Goal: Task Accomplishment & Management: Use online tool/utility

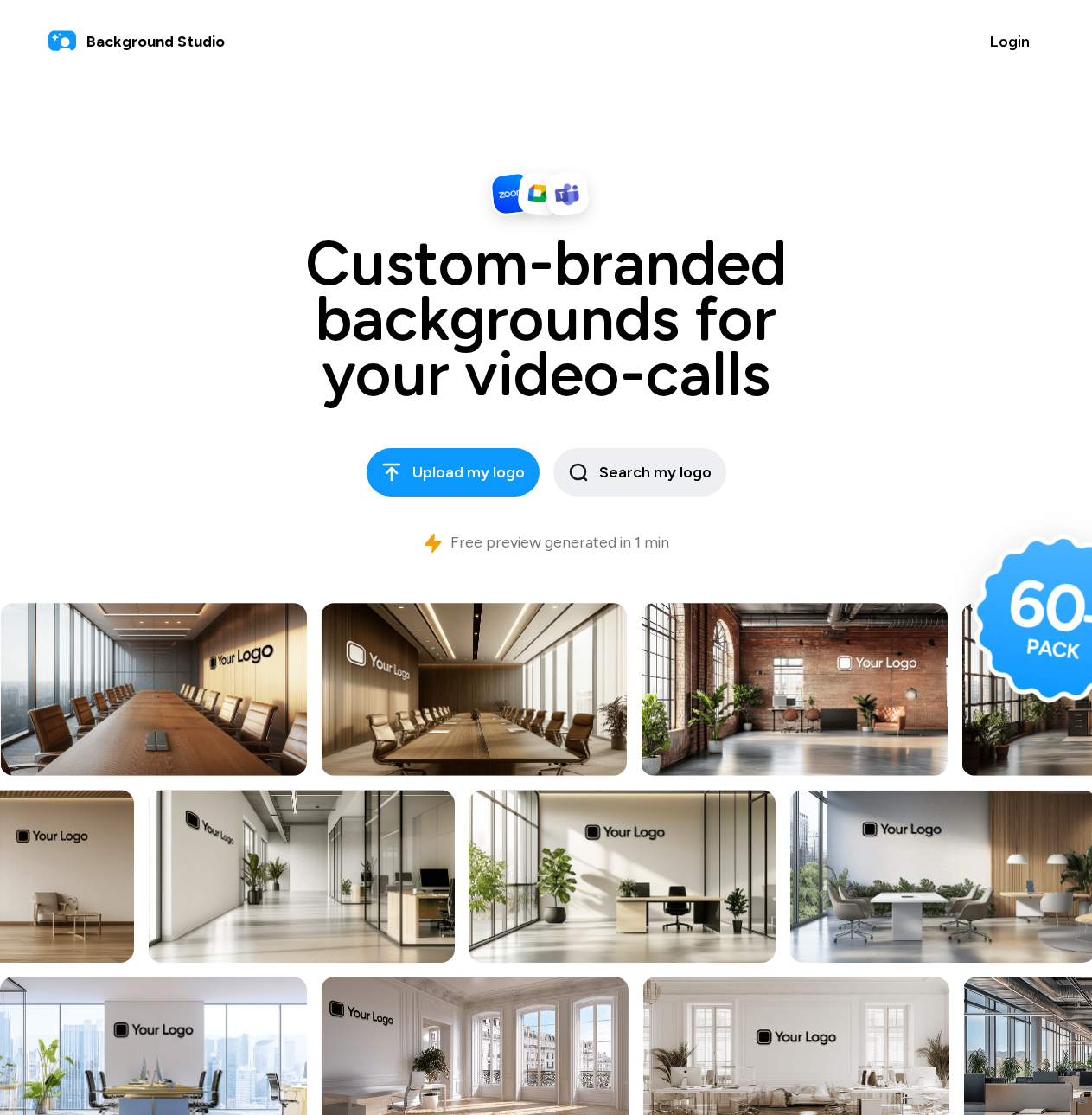
click at [728, 78] on header "Background Studio Login" at bounding box center [546, 41] width 1038 height 83
click at [148, 40] on span "Background Studio" at bounding box center [155, 42] width 138 height 23
click at [148, 41] on span "Background Studio" at bounding box center [155, 42] width 138 height 23
click at [1002, 55] on button "Login" at bounding box center [1010, 41] width 70 height 42
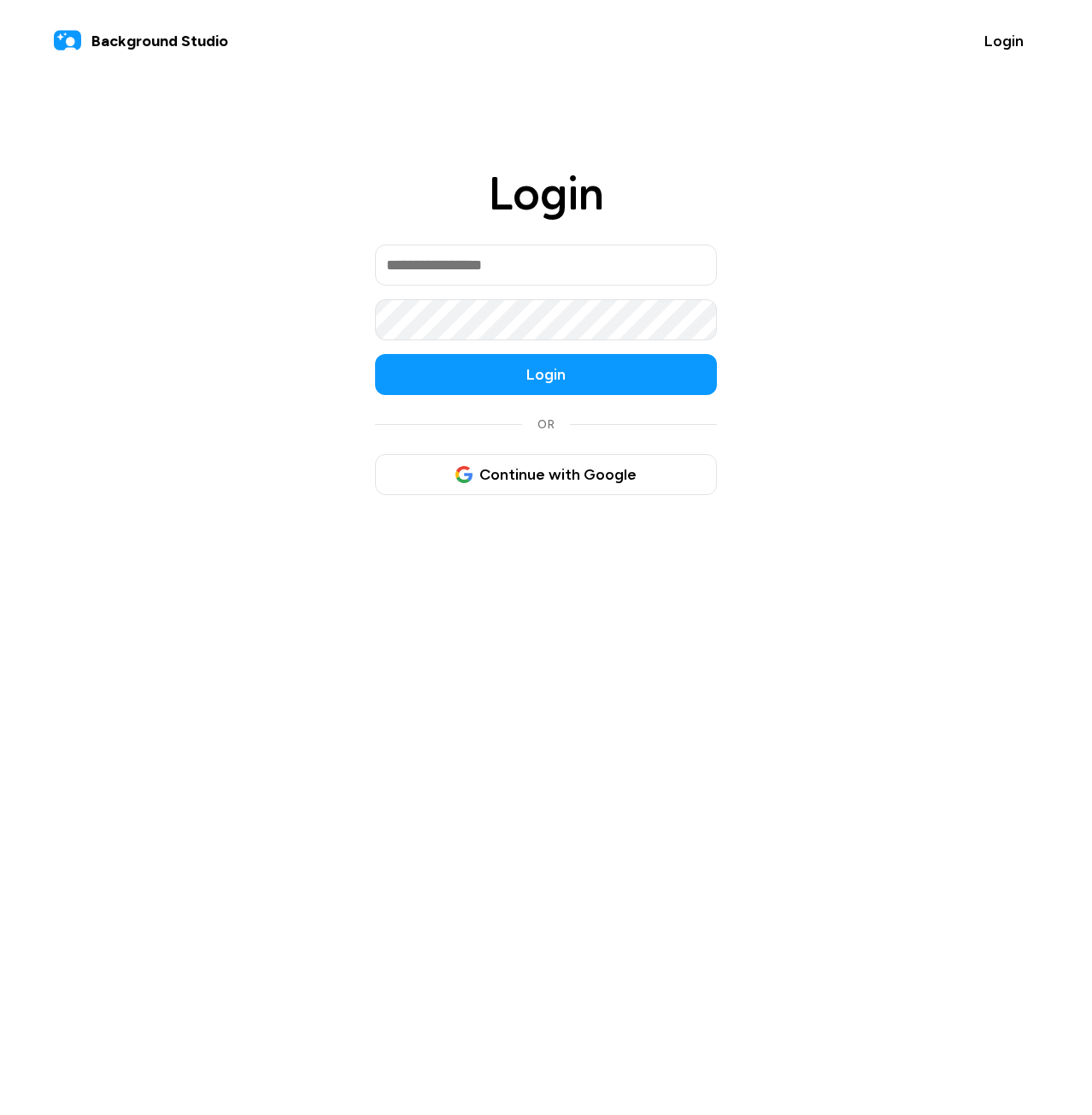
click at [177, 21] on div "Background Studio Login" at bounding box center [546, 40] width 985 height 41
click at [189, 33] on span "Background Studio" at bounding box center [160, 41] width 137 height 23
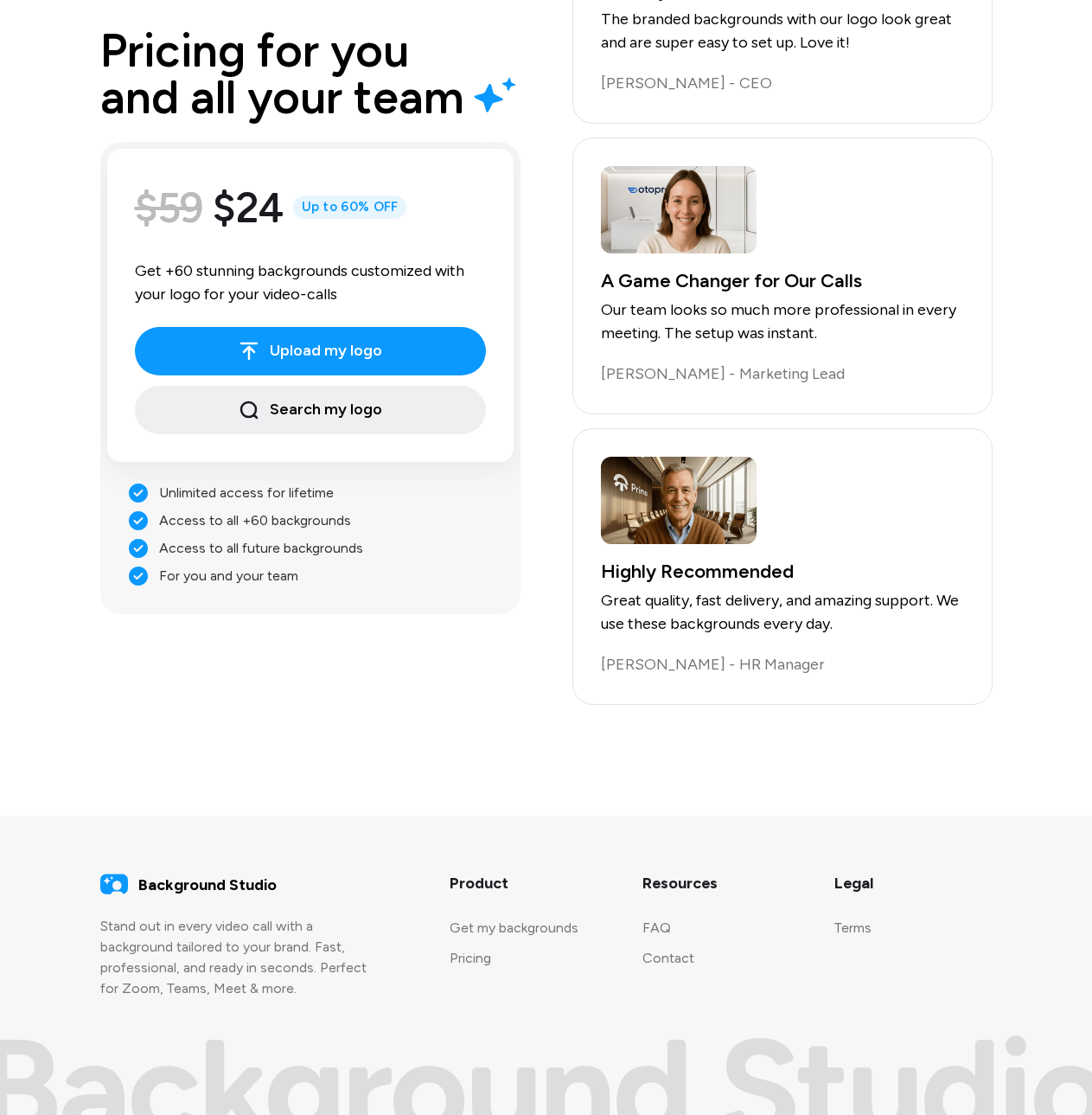
scroll to position [3397, 0]
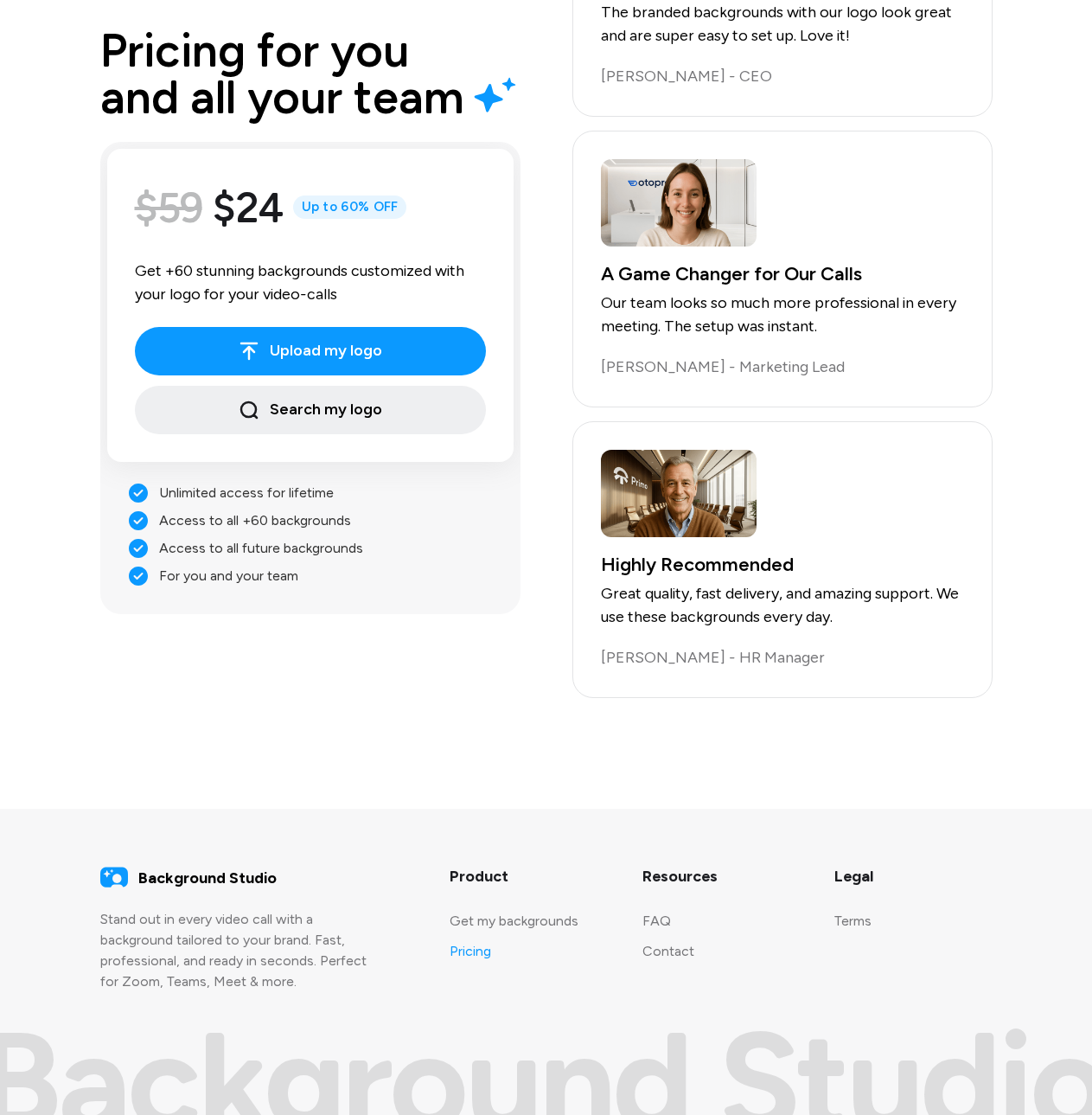
click at [466, 948] on link "Pricing" at bounding box center [470, 951] width 42 height 17
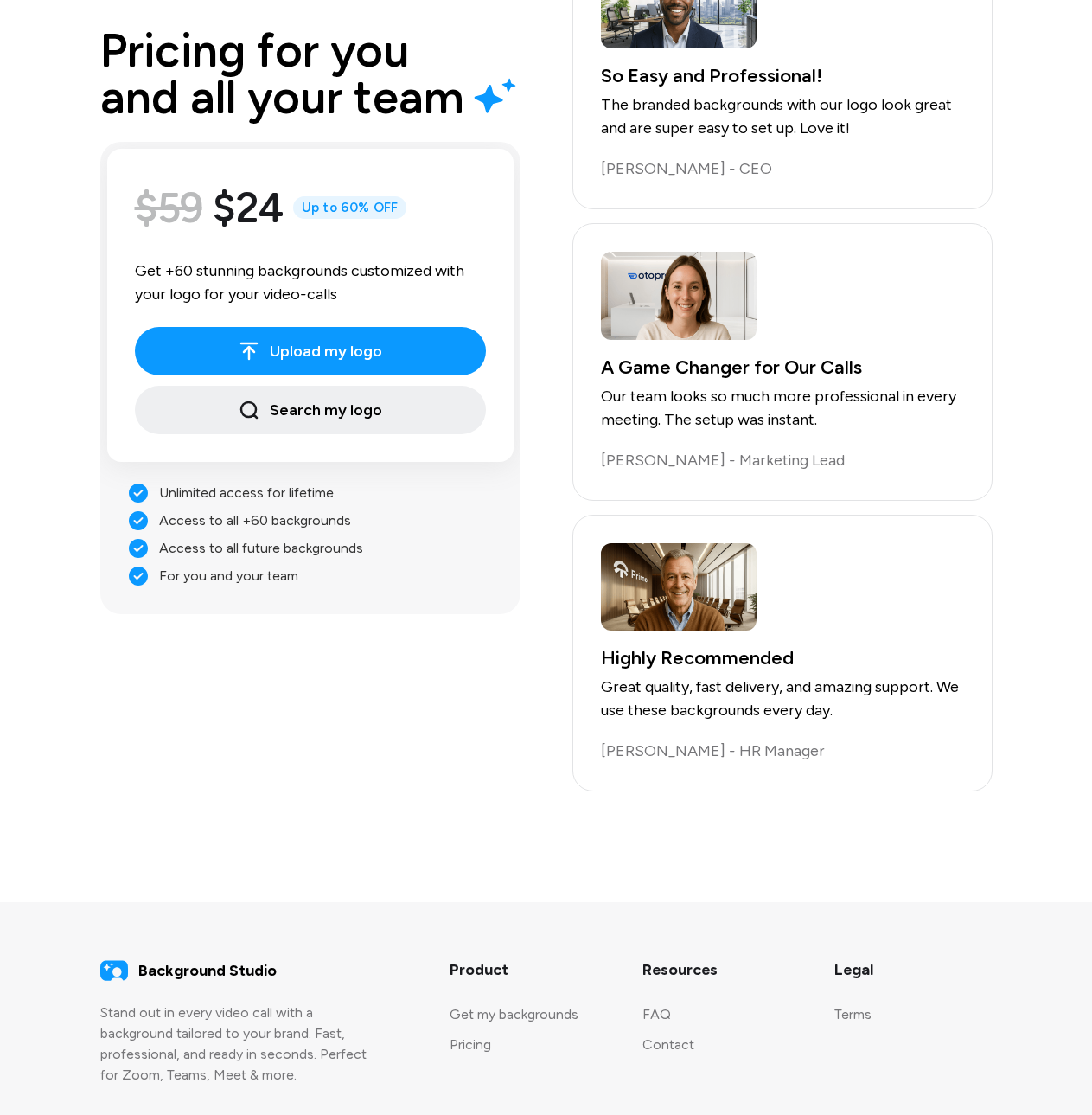
scroll to position [616, 0]
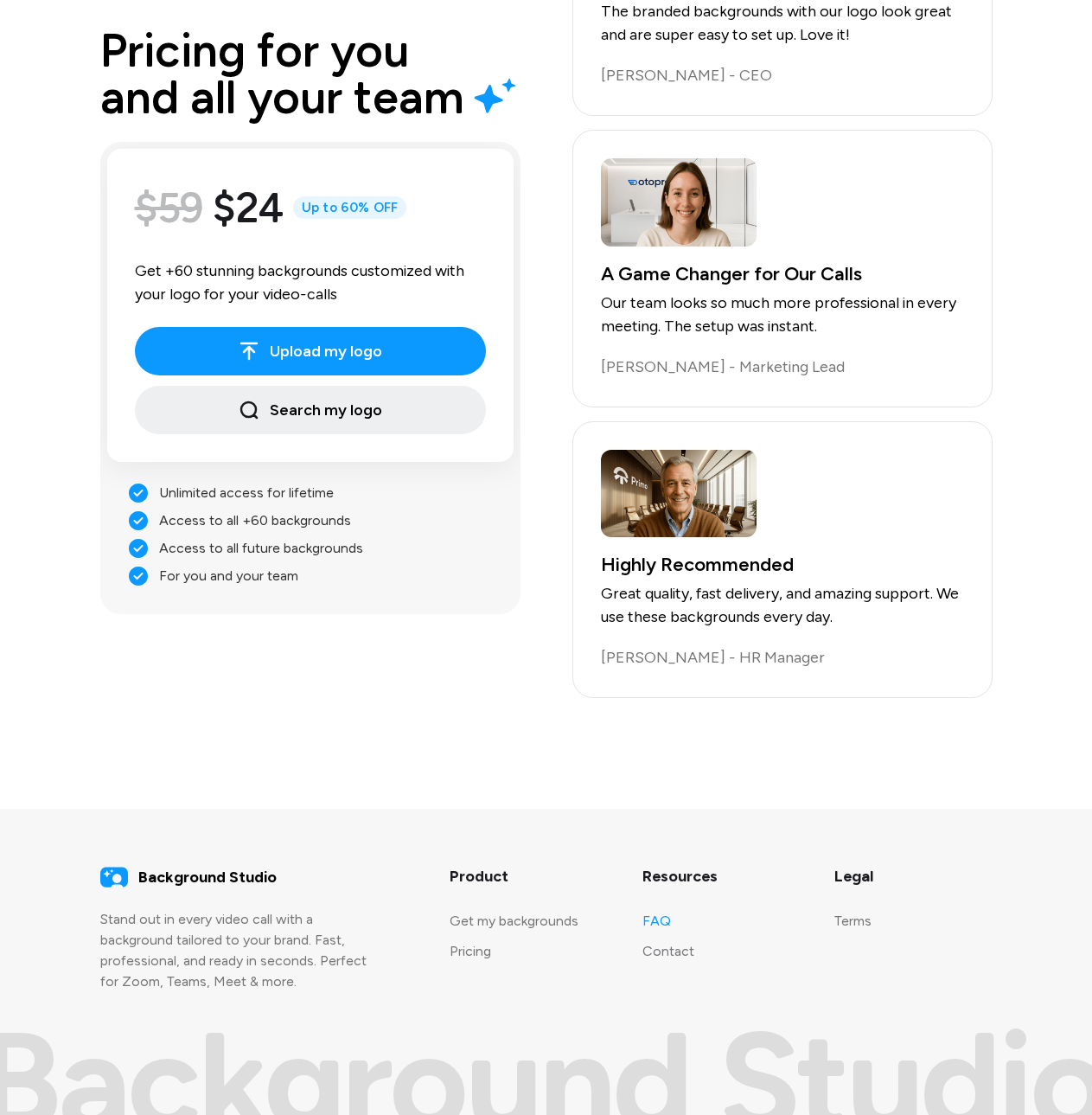
click at [657, 923] on link "FAQ" at bounding box center [657, 921] width 29 height 17
click at [658, 948] on link "Contact" at bounding box center [669, 951] width 52 height 17
click at [668, 950] on link "Contact" at bounding box center [669, 951] width 52 height 17
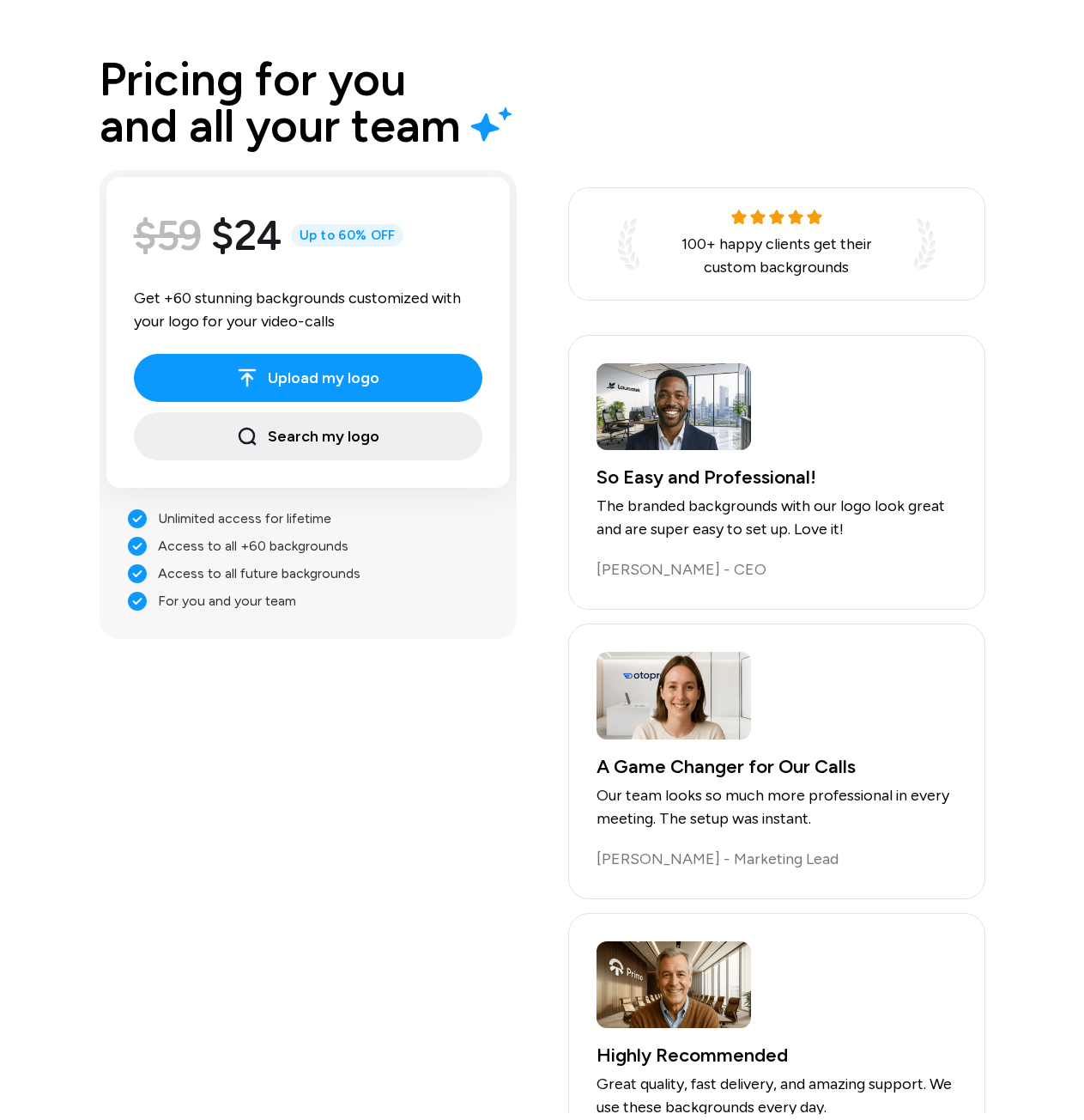
scroll to position [0, 0]
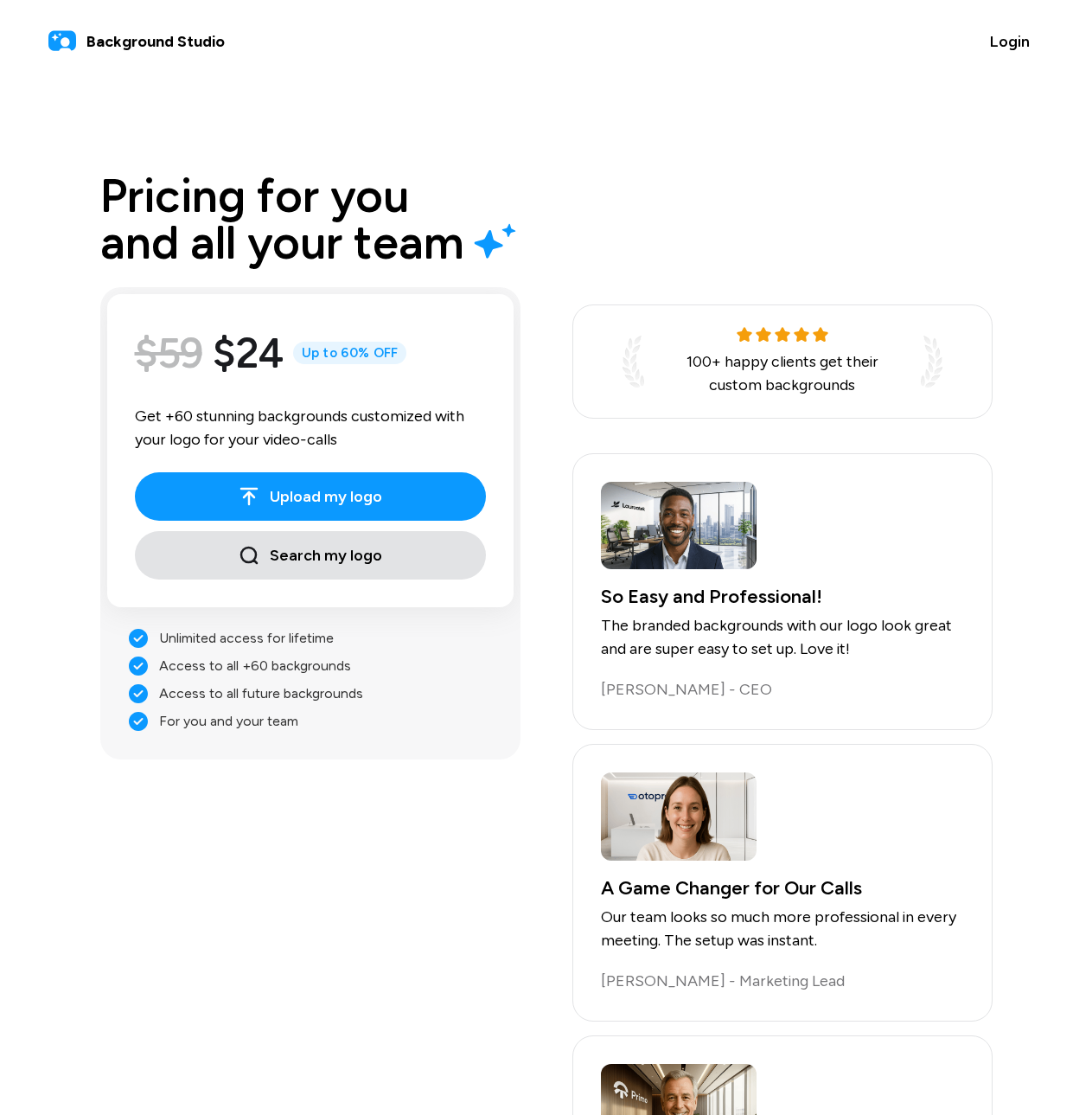
click at [314, 573] on button "Search my logo" at bounding box center [310, 555] width 351 height 48
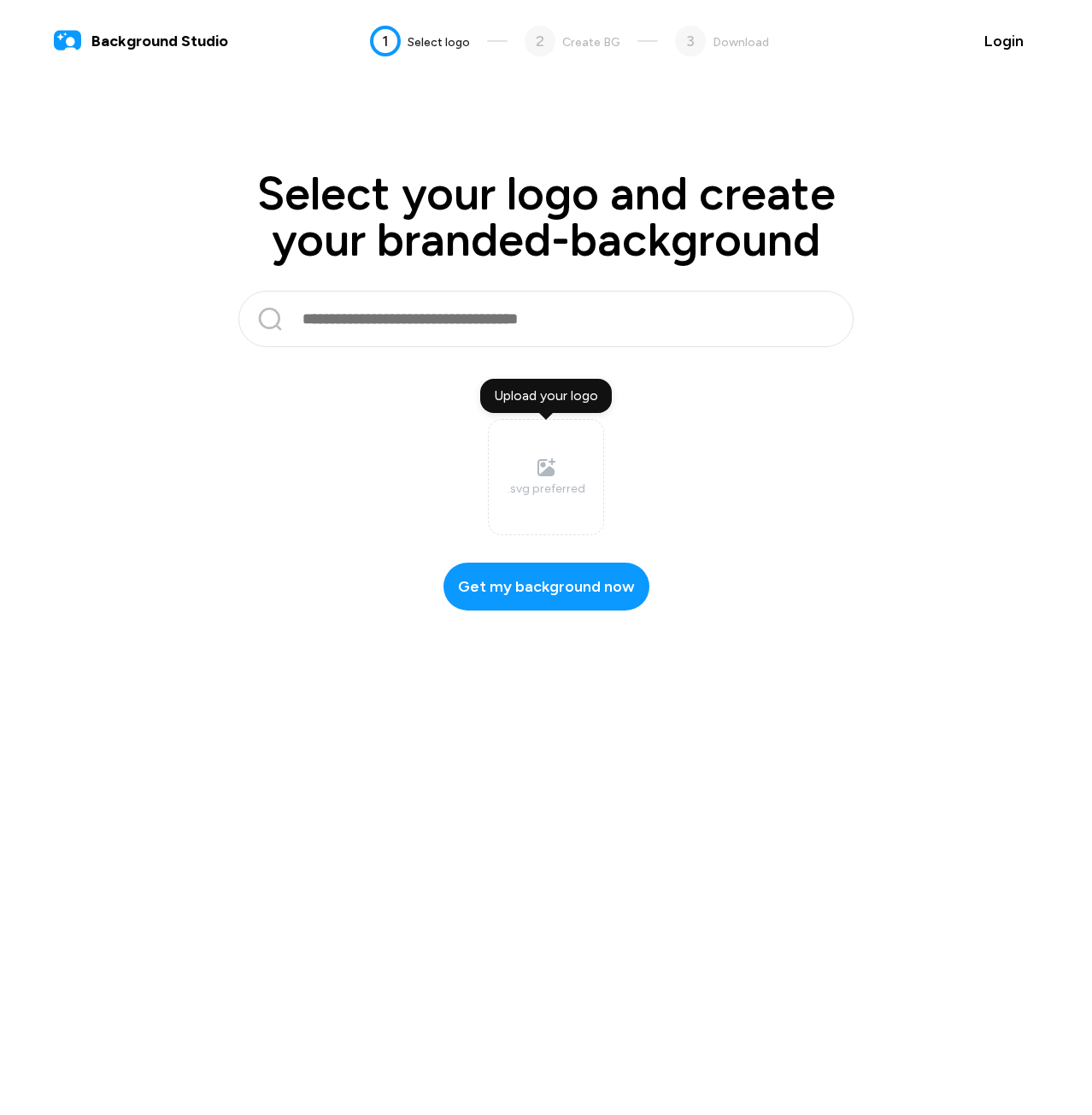
click at [452, 348] on div "Select your logo and create your branded-background Upload your logo .svg prefe…" at bounding box center [546, 390] width 769 height 439
click at [414, 327] on input "text" at bounding box center [550, 318] width 499 height 41
click at [559, 476] on label "Upload your logo .svg preferred" at bounding box center [546, 477] width 116 height 116
click at [0, 0] on input "Upload your logo .svg preferred" at bounding box center [0, 0] width 0 height 0
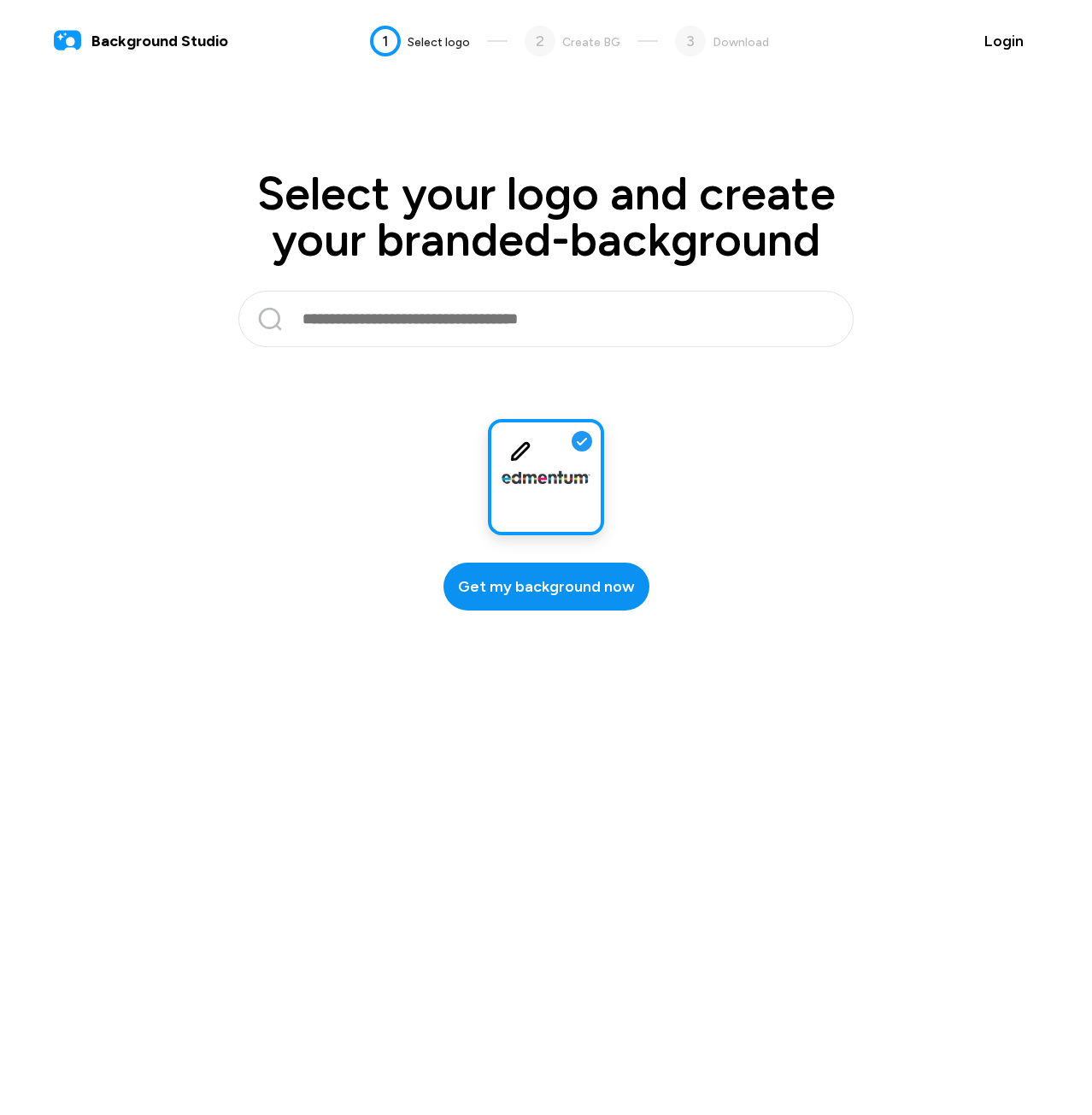
click at [606, 575] on span "Get my background now" at bounding box center [546, 586] width 177 height 23
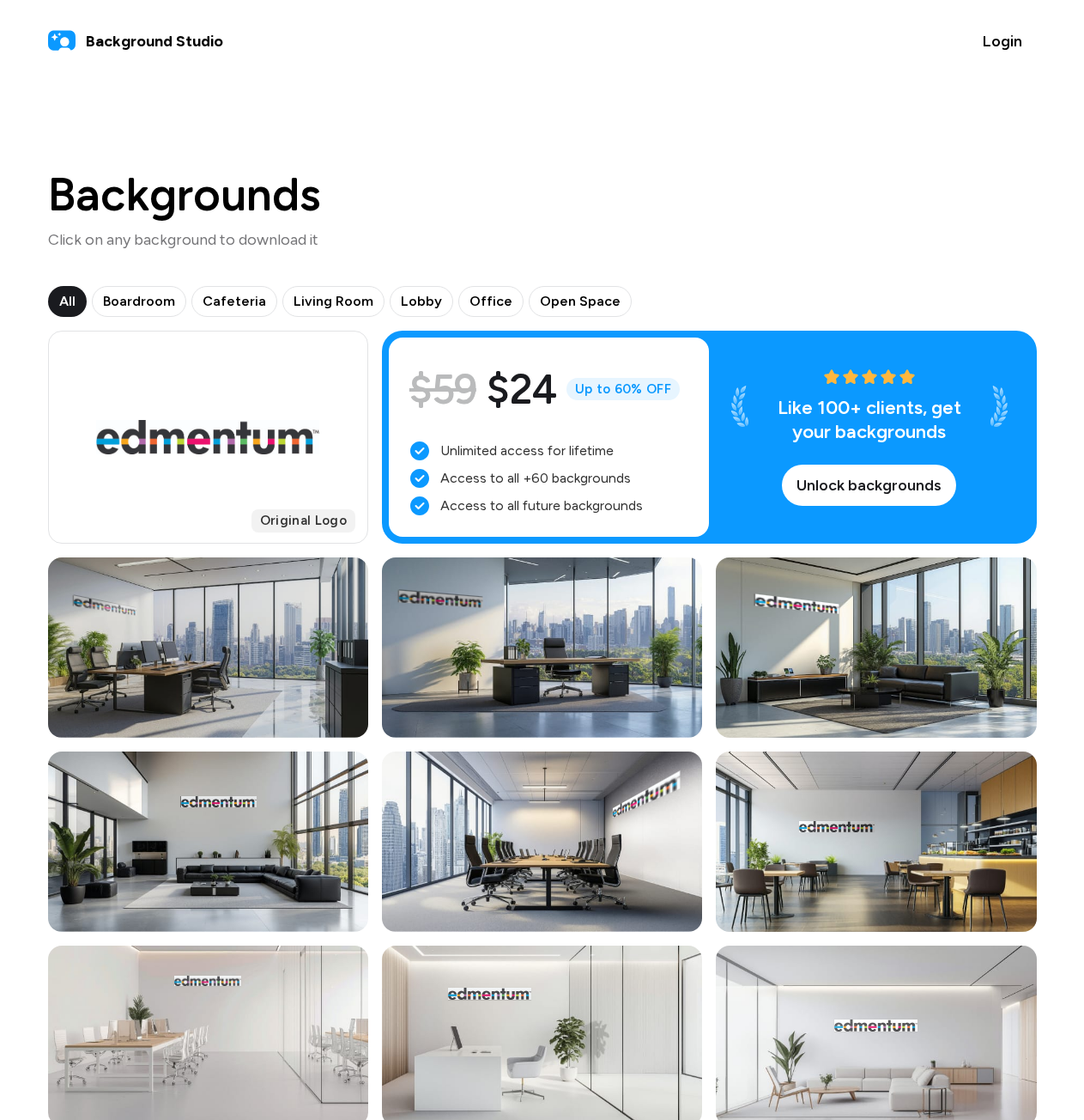
drag, startPoint x: 235, startPoint y: 612, endPoint x: 222, endPoint y: 648, distance: 38.3
drag, startPoint x: 222, startPoint y: 648, endPoint x: 251, endPoint y: 574, distance: 79.5
click at [251, 574] on div at bounding box center [208, 648] width 321 height 181
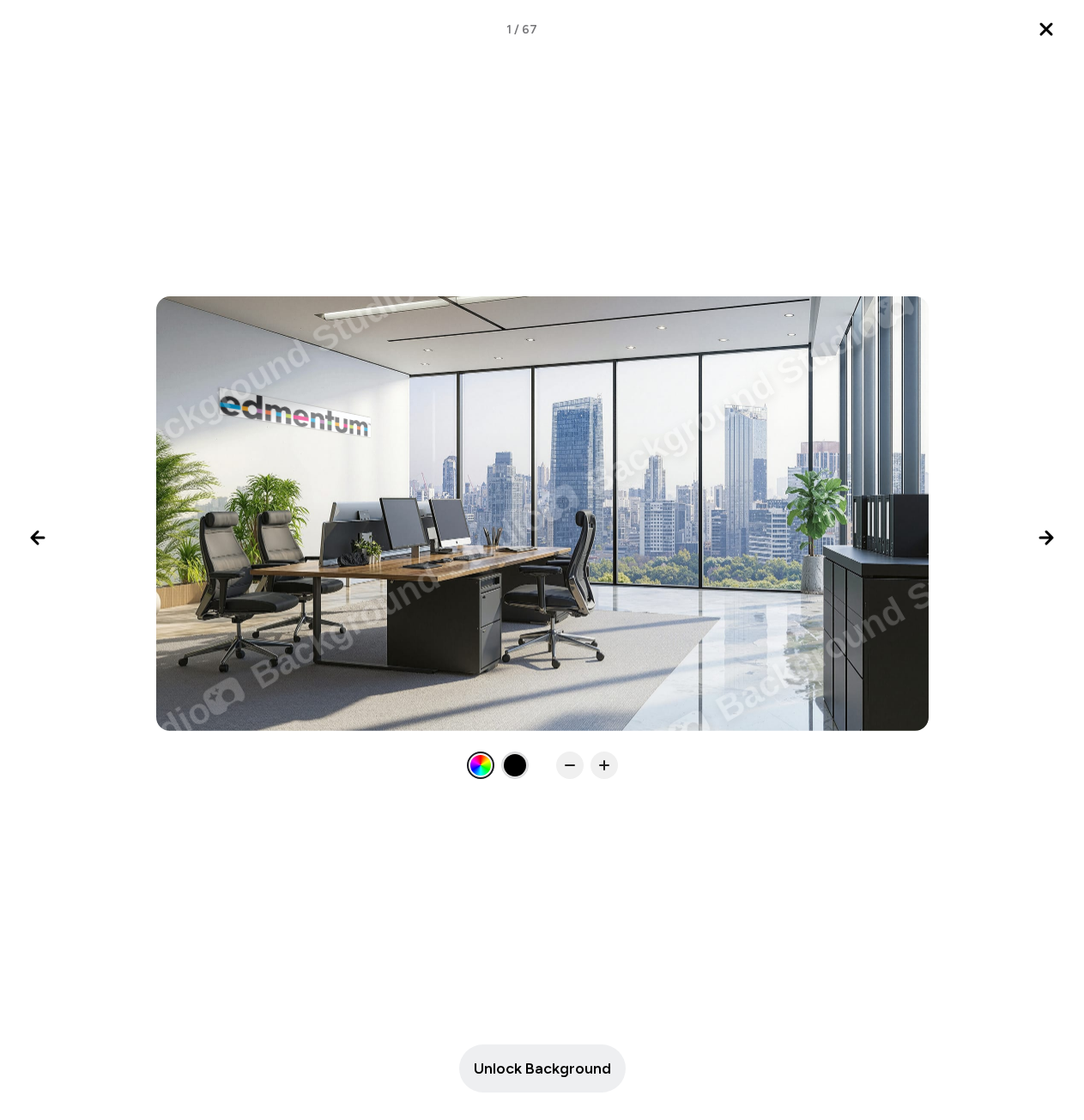
click at [505, 771] on div at bounding box center [515, 765] width 28 height 28
click at [474, 763] on div at bounding box center [481, 765] width 22 height 22
click at [519, 770] on div at bounding box center [515, 765] width 22 height 22
click at [501, 773] on div at bounding box center [515, 765] width 28 height 28
click at [1055, 37] on icon "Close lightbox" at bounding box center [1046, 29] width 20 height 20
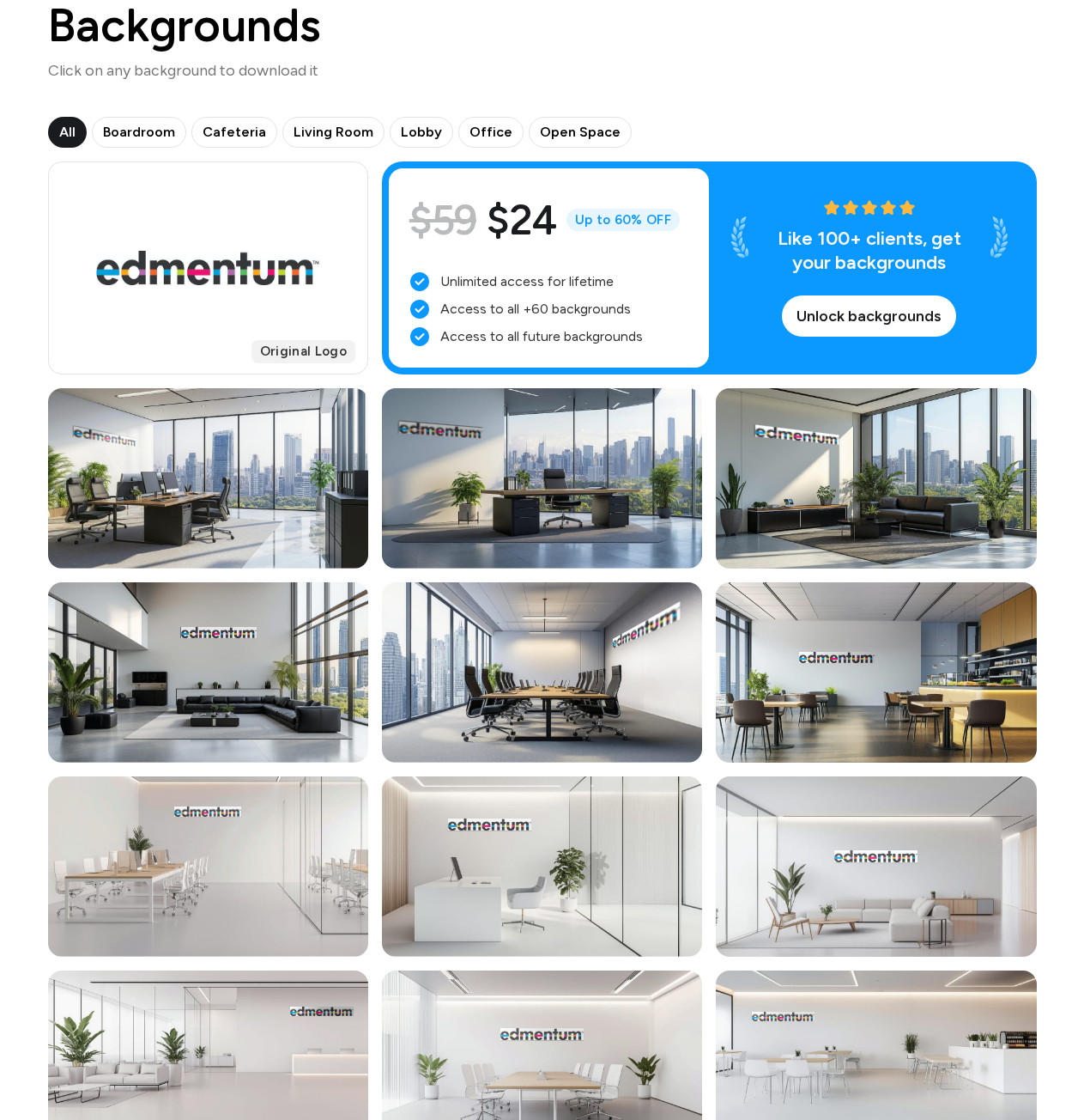
scroll to position [344, 0]
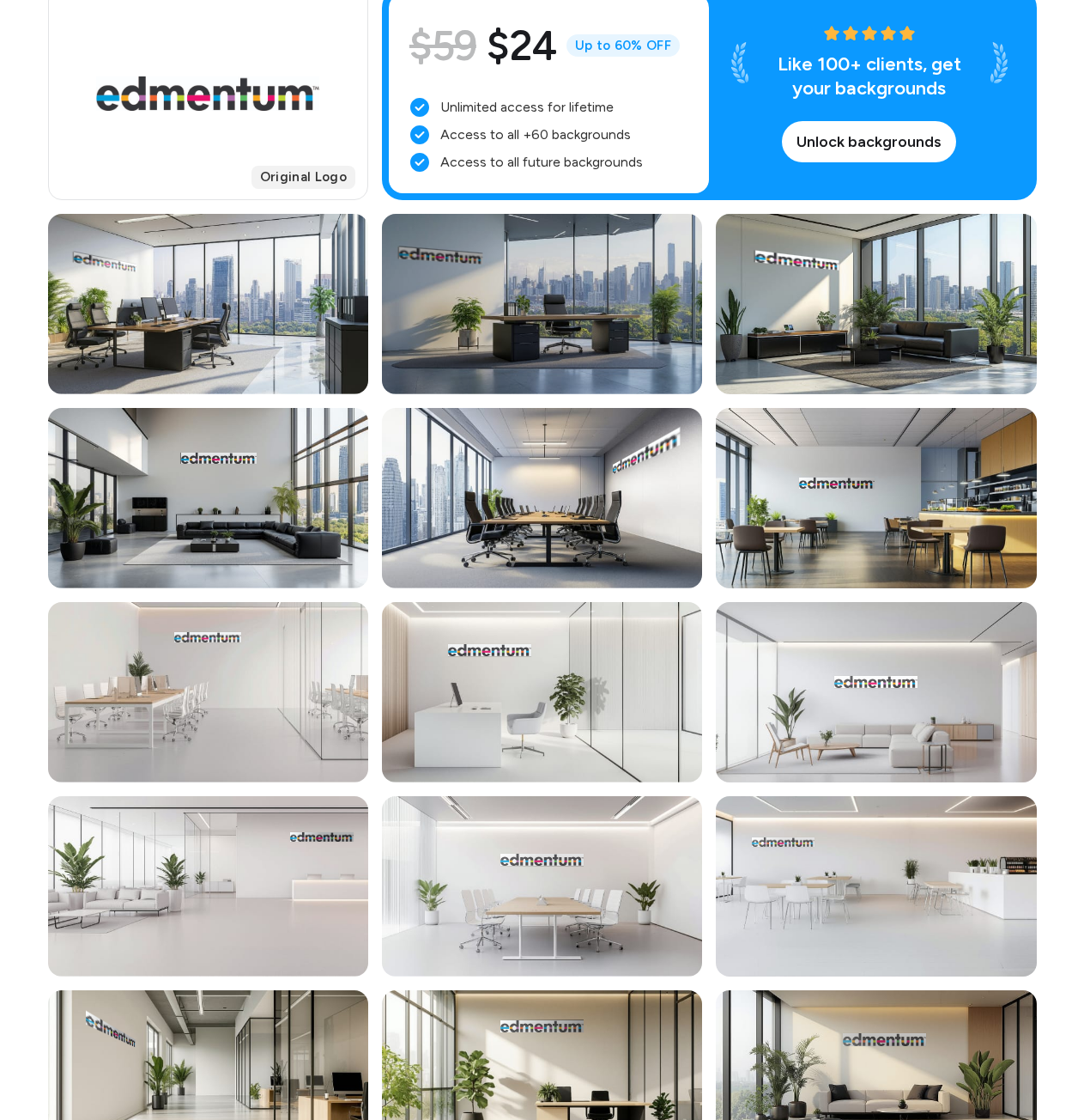
drag, startPoint x: 250, startPoint y: 317, endPoint x: 457, endPoint y: 304, distance: 207.4
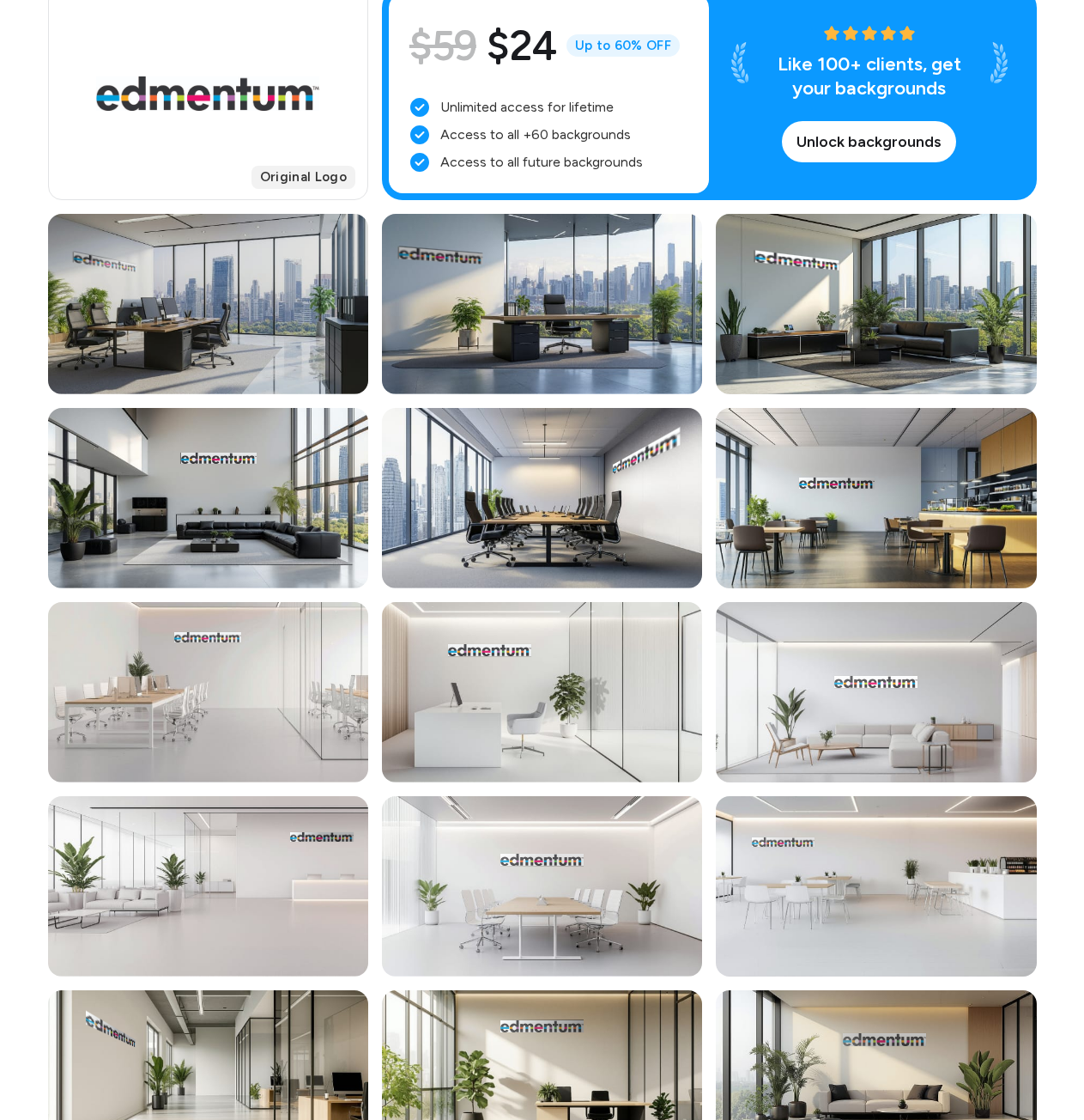
drag, startPoint x: 457, startPoint y: 304, endPoint x: 286, endPoint y: 313, distance: 171.2
click at [286, 313] on div at bounding box center [208, 304] width 321 height 181
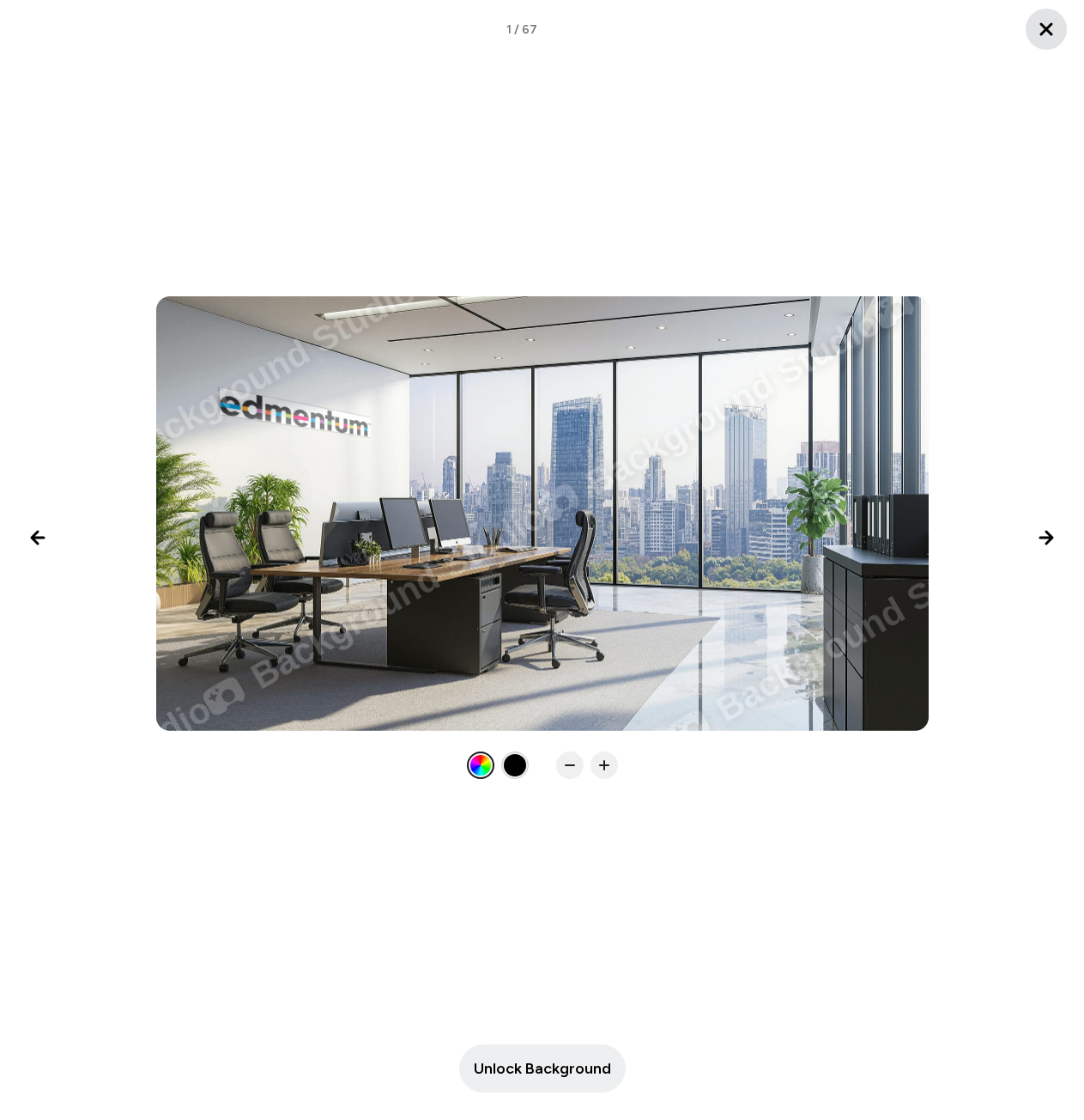
click at [1047, 32] on icon "Close lightbox" at bounding box center [1046, 29] width 20 height 20
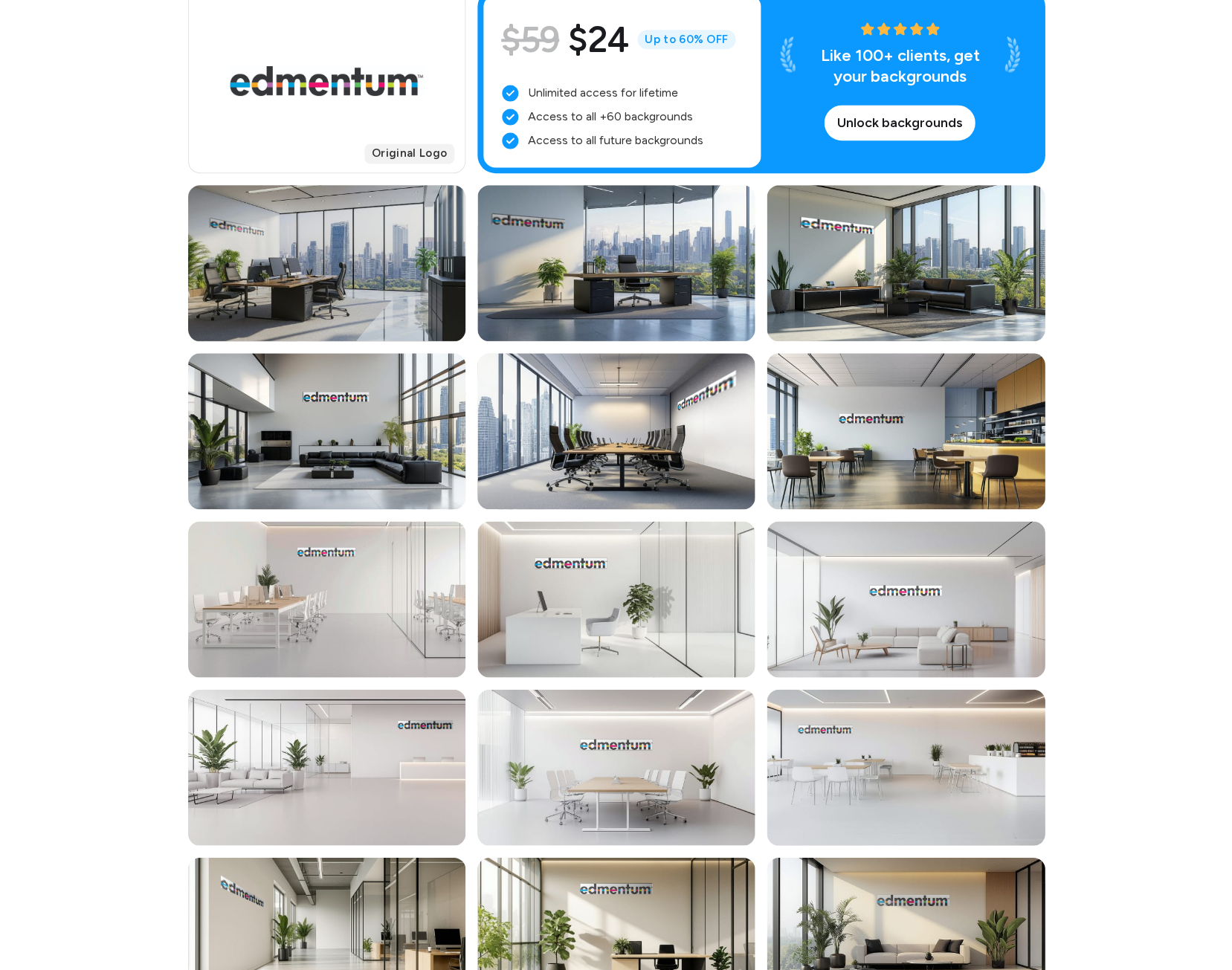
scroll to position [0, 0]
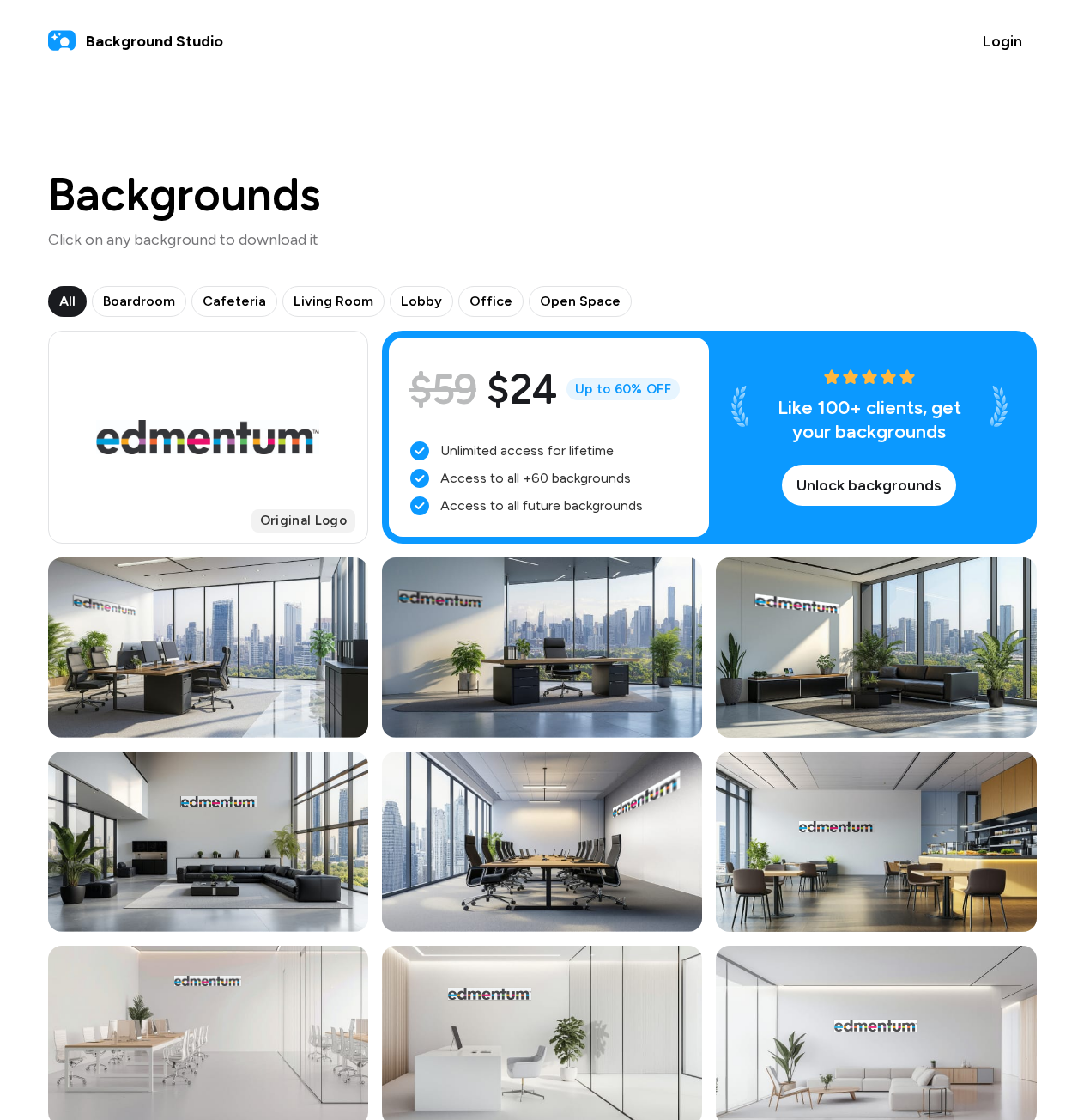
drag, startPoint x: 834, startPoint y: 0, endPoint x: 788, endPoint y: 149, distance: 155.9
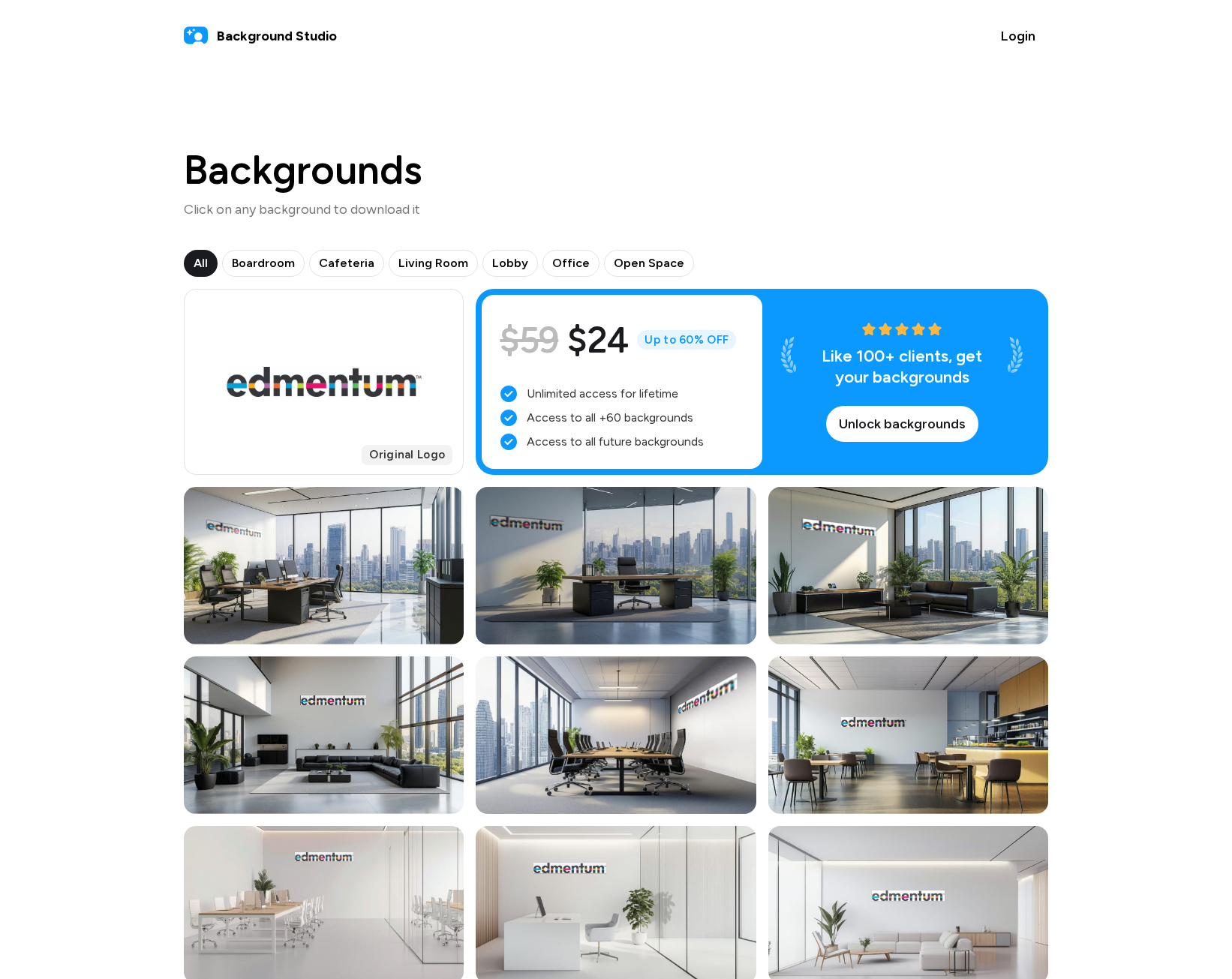
click at [541, 566] on div at bounding box center [616, 566] width 280 height 158
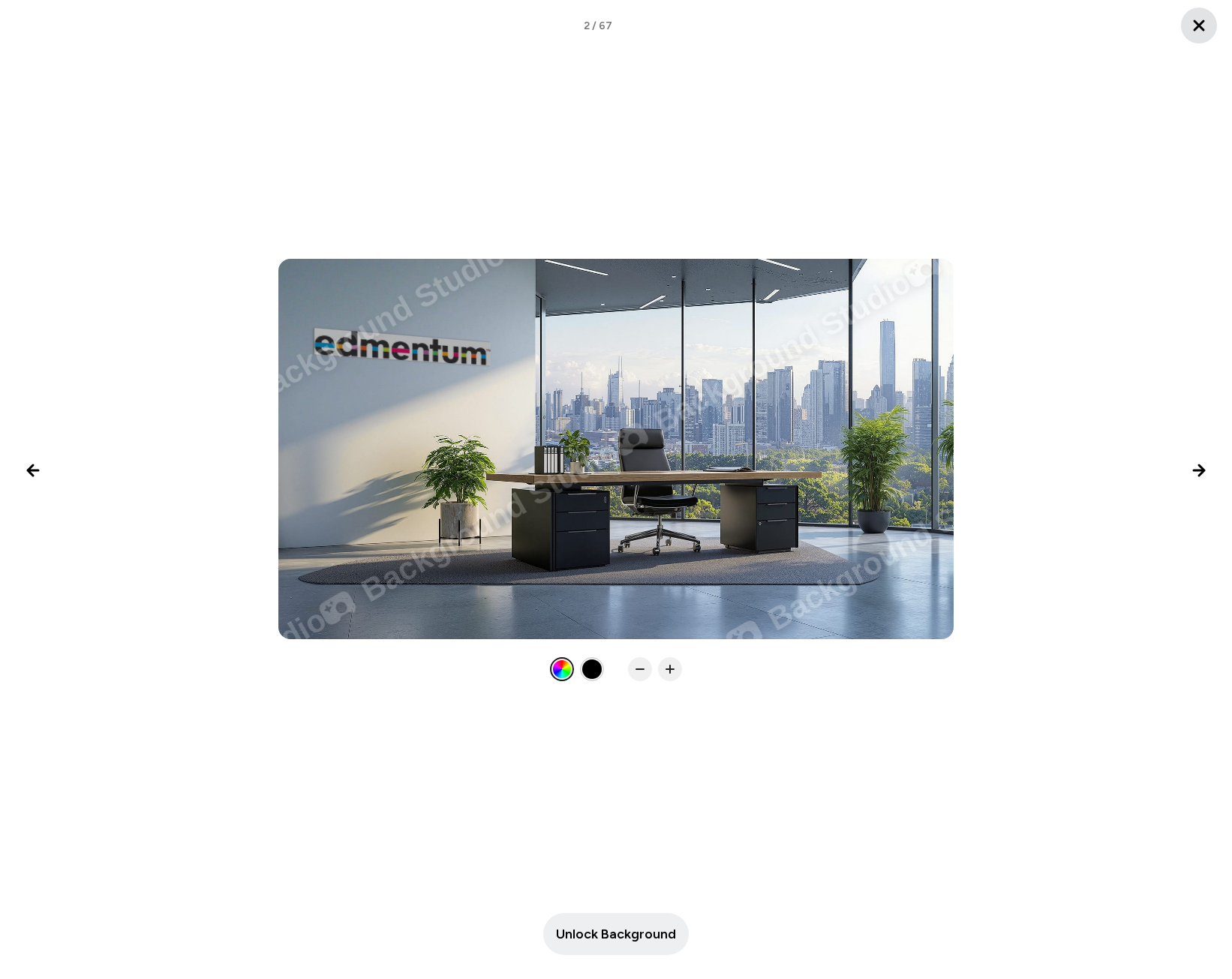
click at [946, 35] on button "Close lightbox" at bounding box center [1198, 25] width 36 height 36
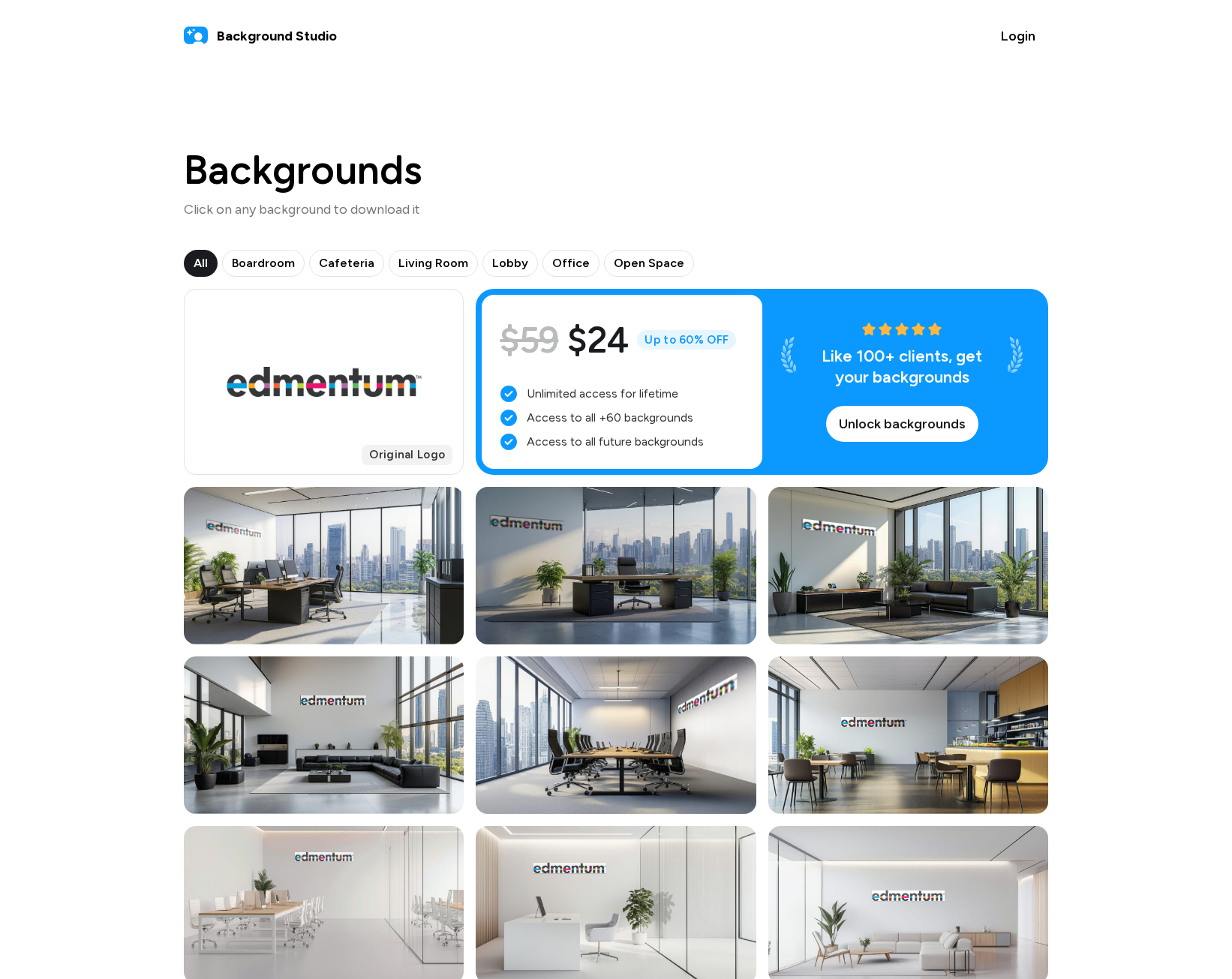
click at [715, 558] on div at bounding box center [616, 566] width 280 height 158
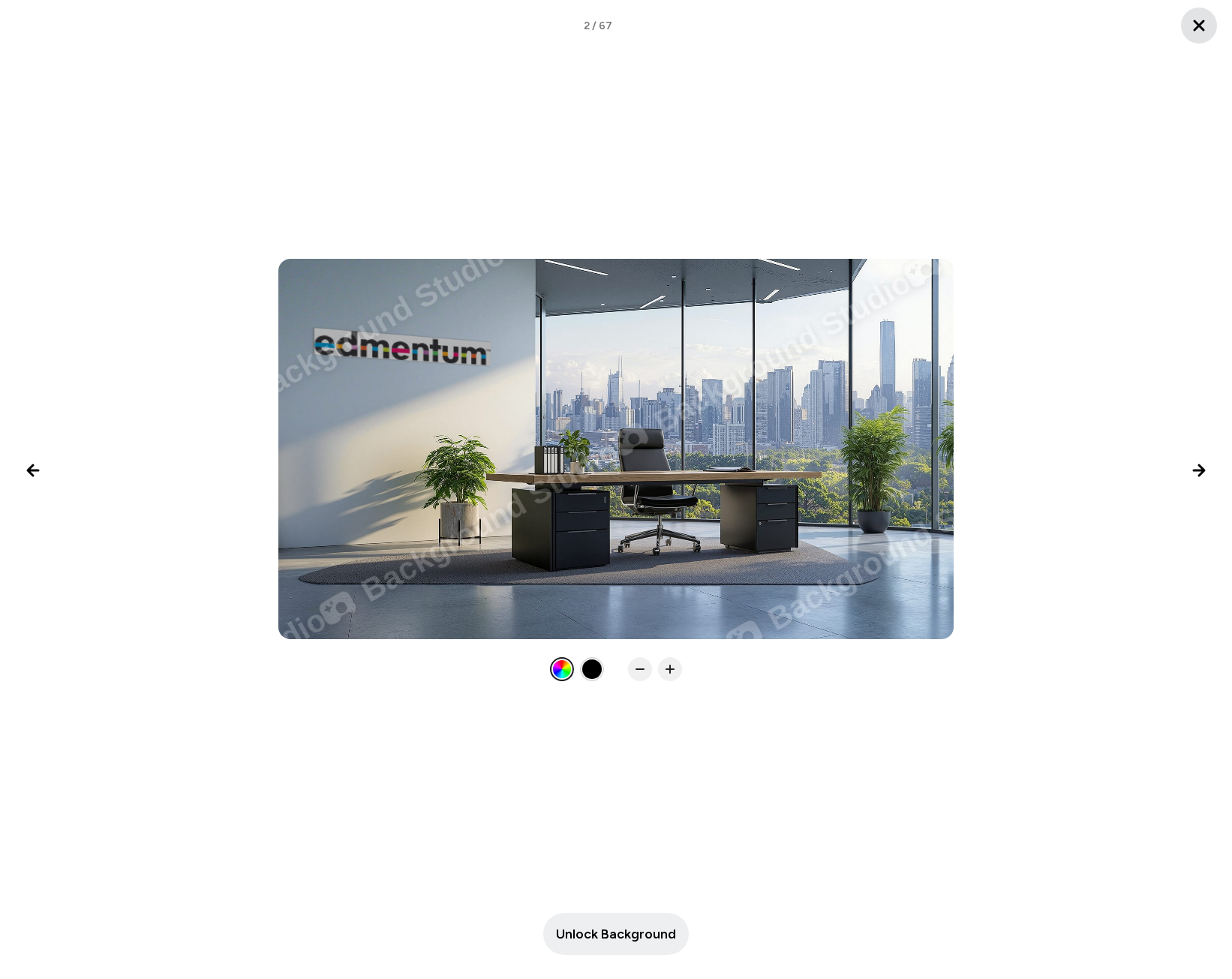
click at [946, 23] on icon "Close lightbox" at bounding box center [1199, 26] width 18 height 18
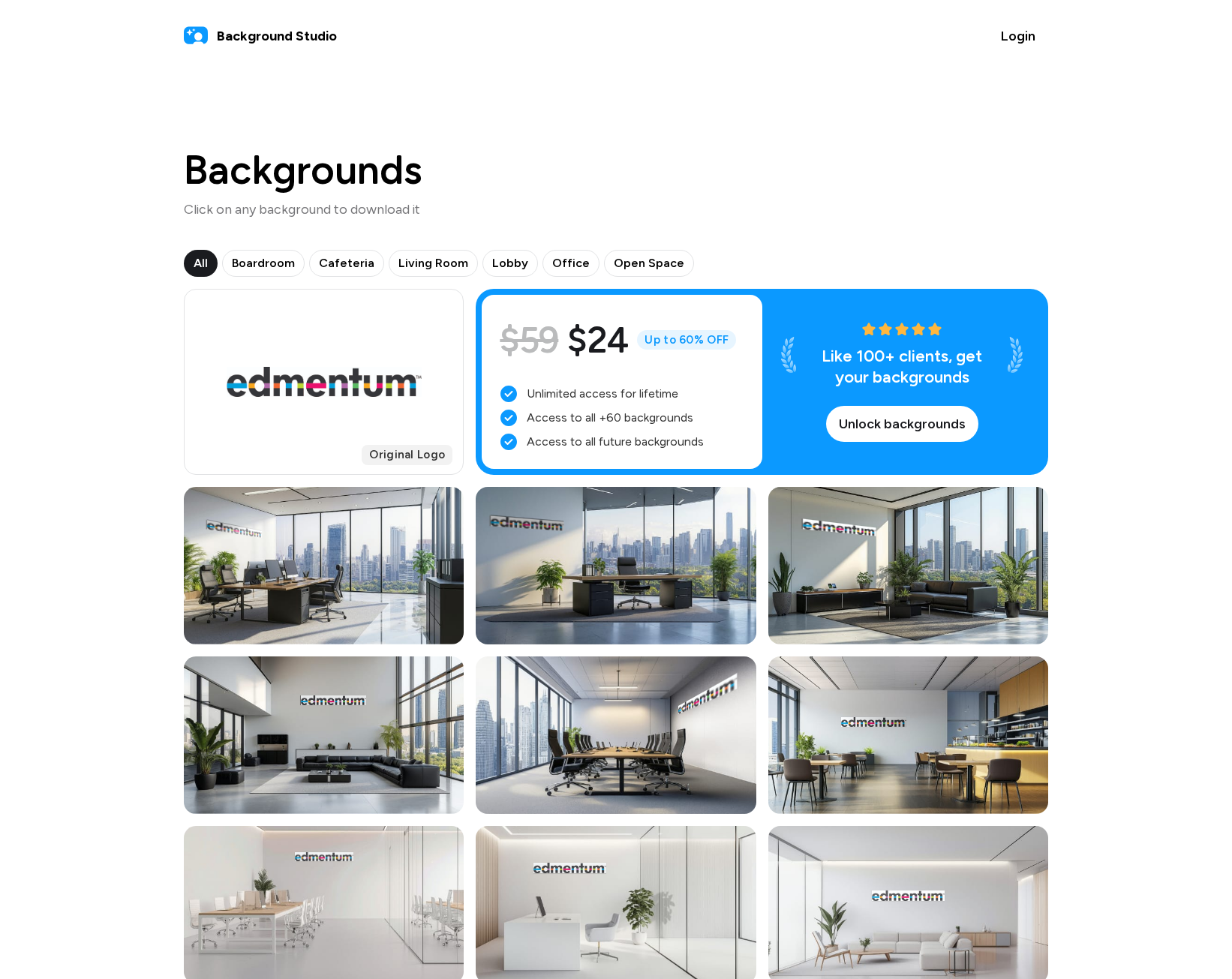
drag, startPoint x: 586, startPoint y: 540, endPoint x: 1084, endPoint y: 183, distance: 612.7
click at [304, 311] on div "Original Logo" at bounding box center [323, 381] width 280 height 186
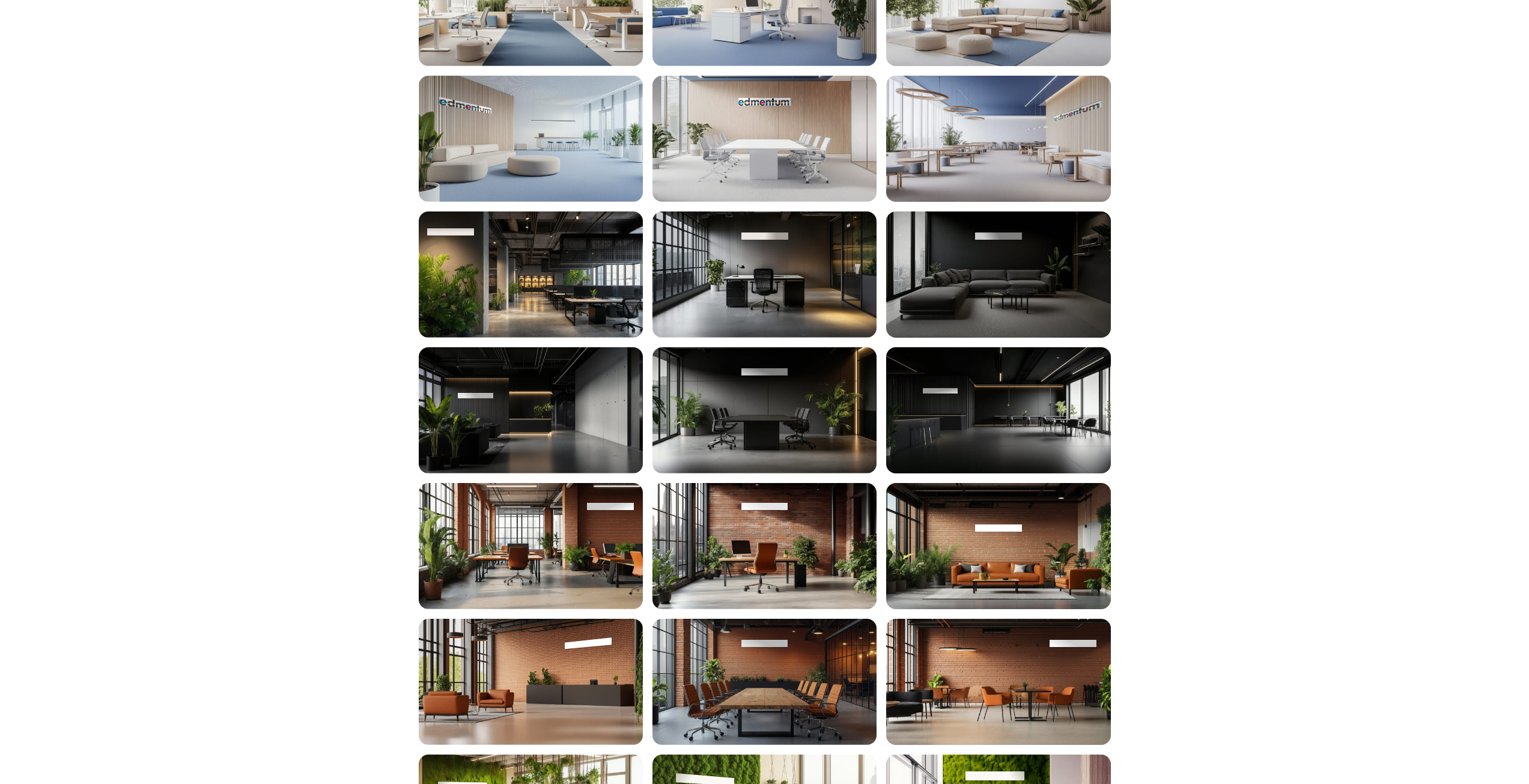
scroll to position [2012, 0]
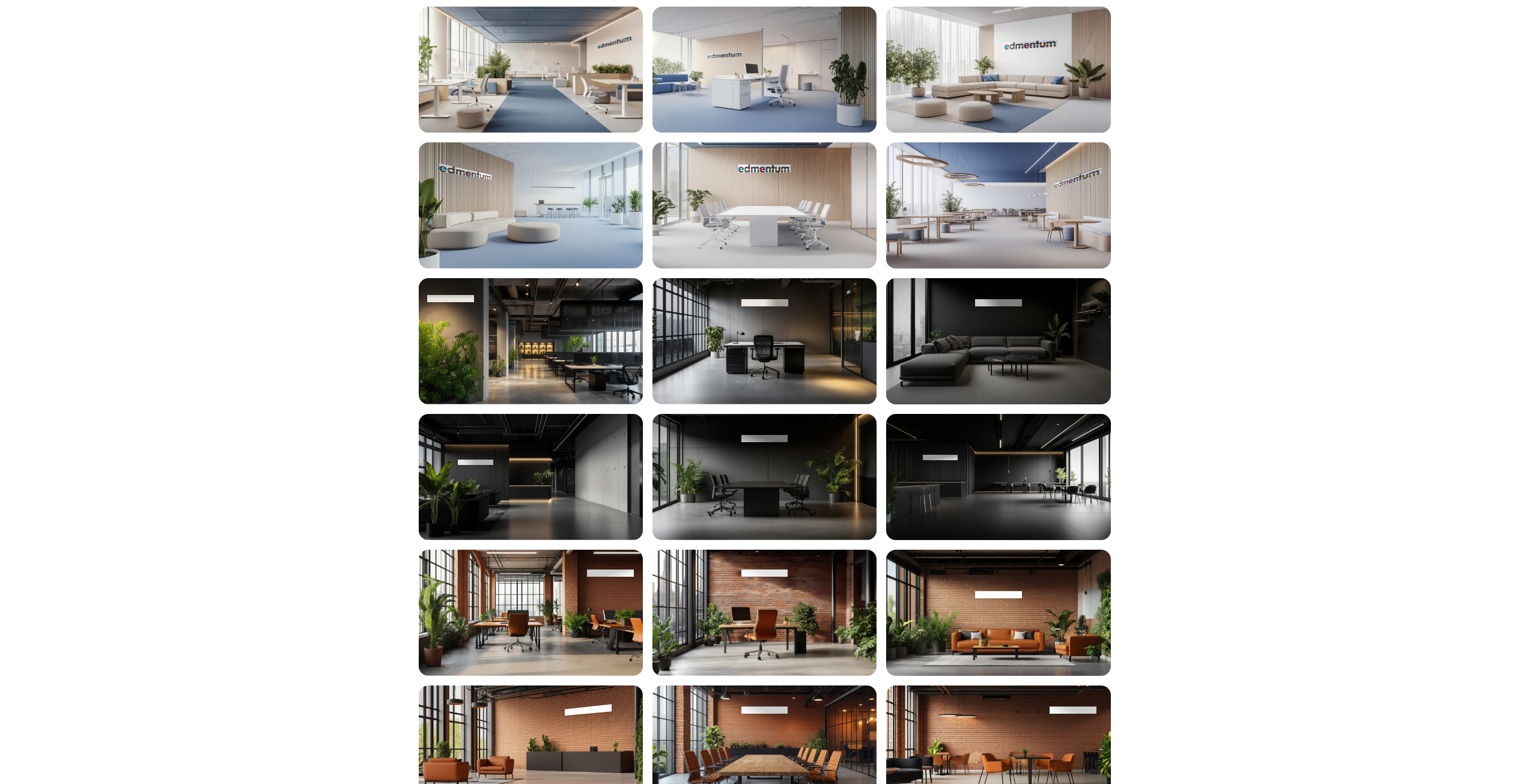
click at [731, 512] on div at bounding box center [764, 477] width 224 height 126
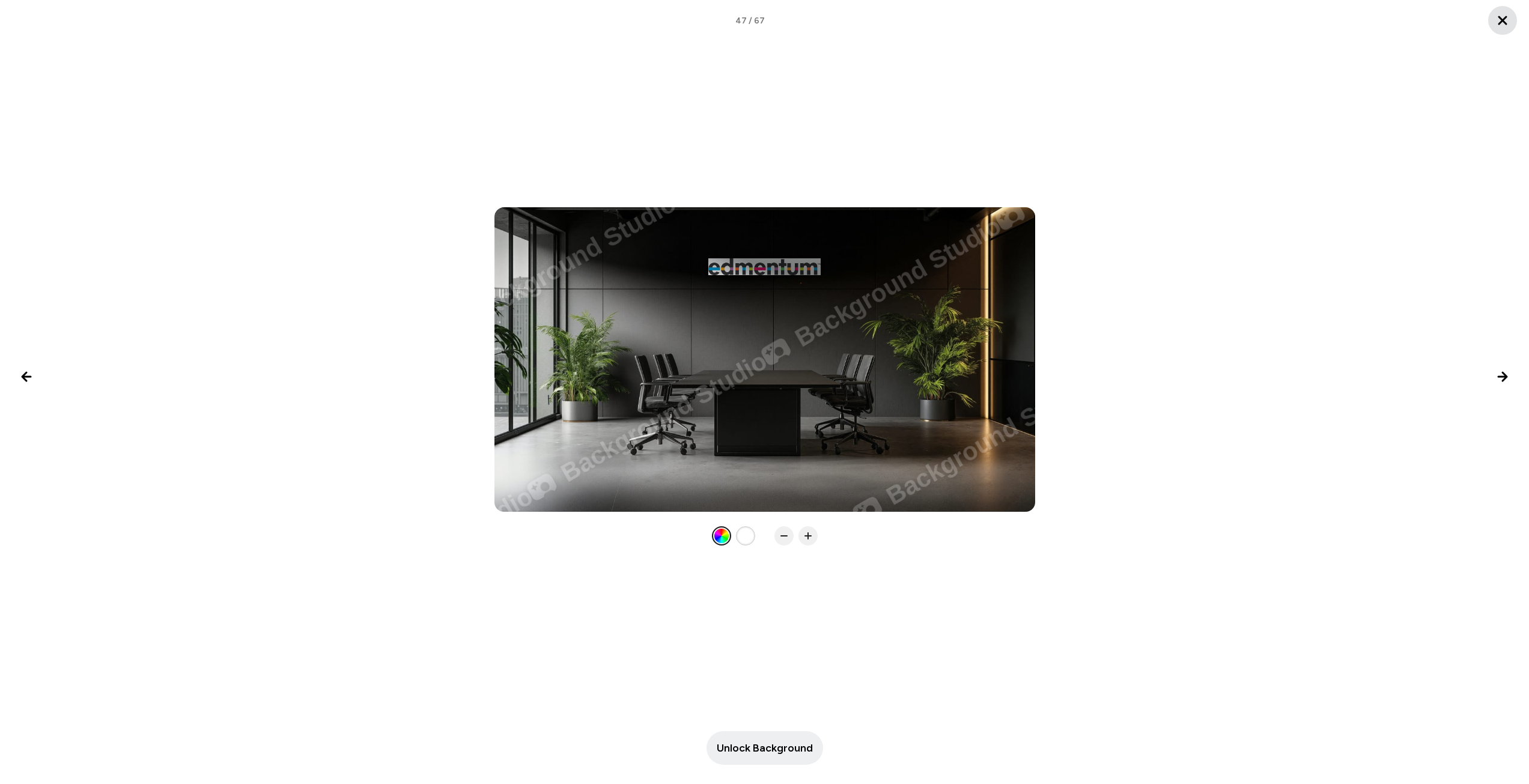
click at [995, 23] on icon "Close lightbox" at bounding box center [1502, 20] width 7 height 7
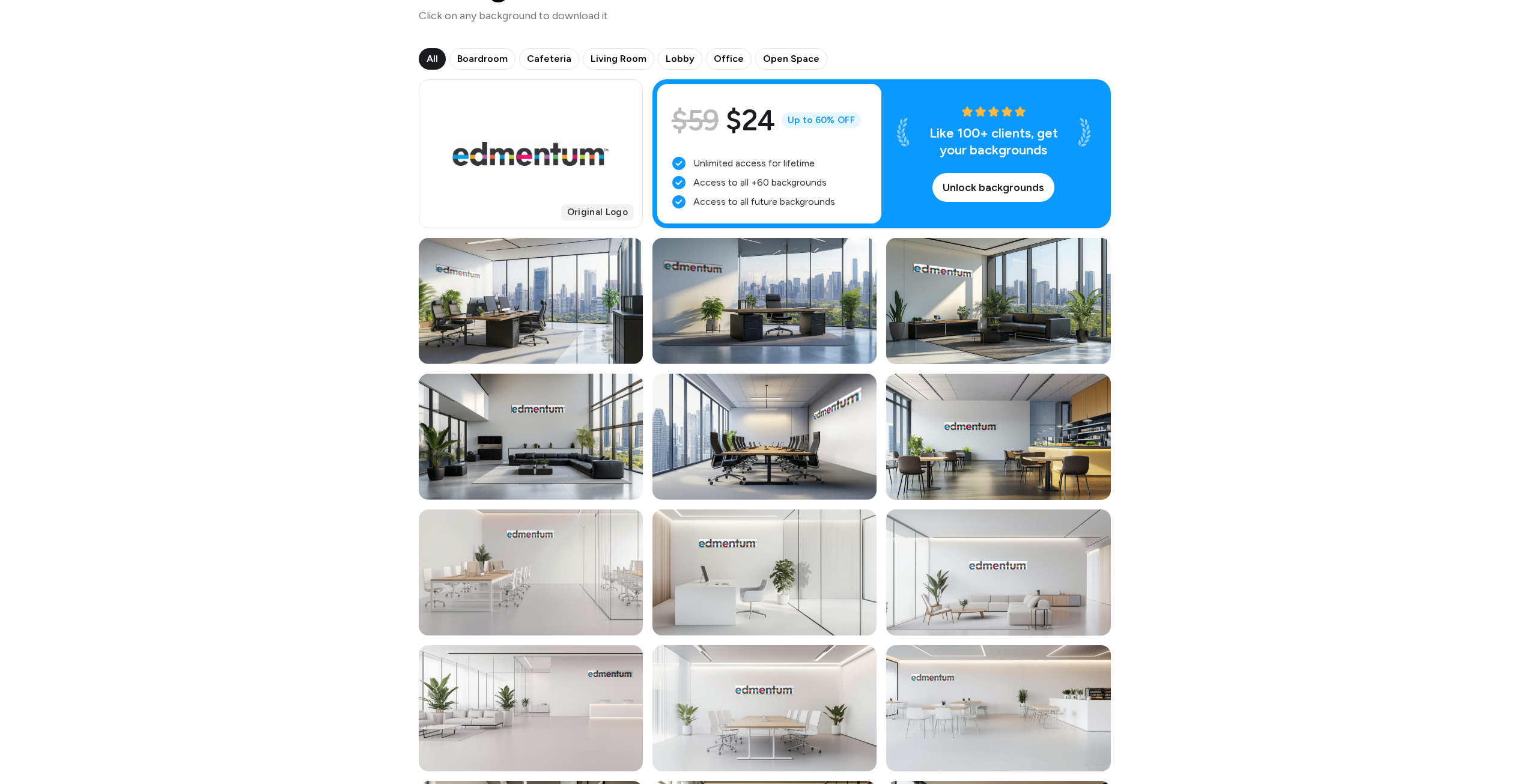
scroll to position [0, 0]
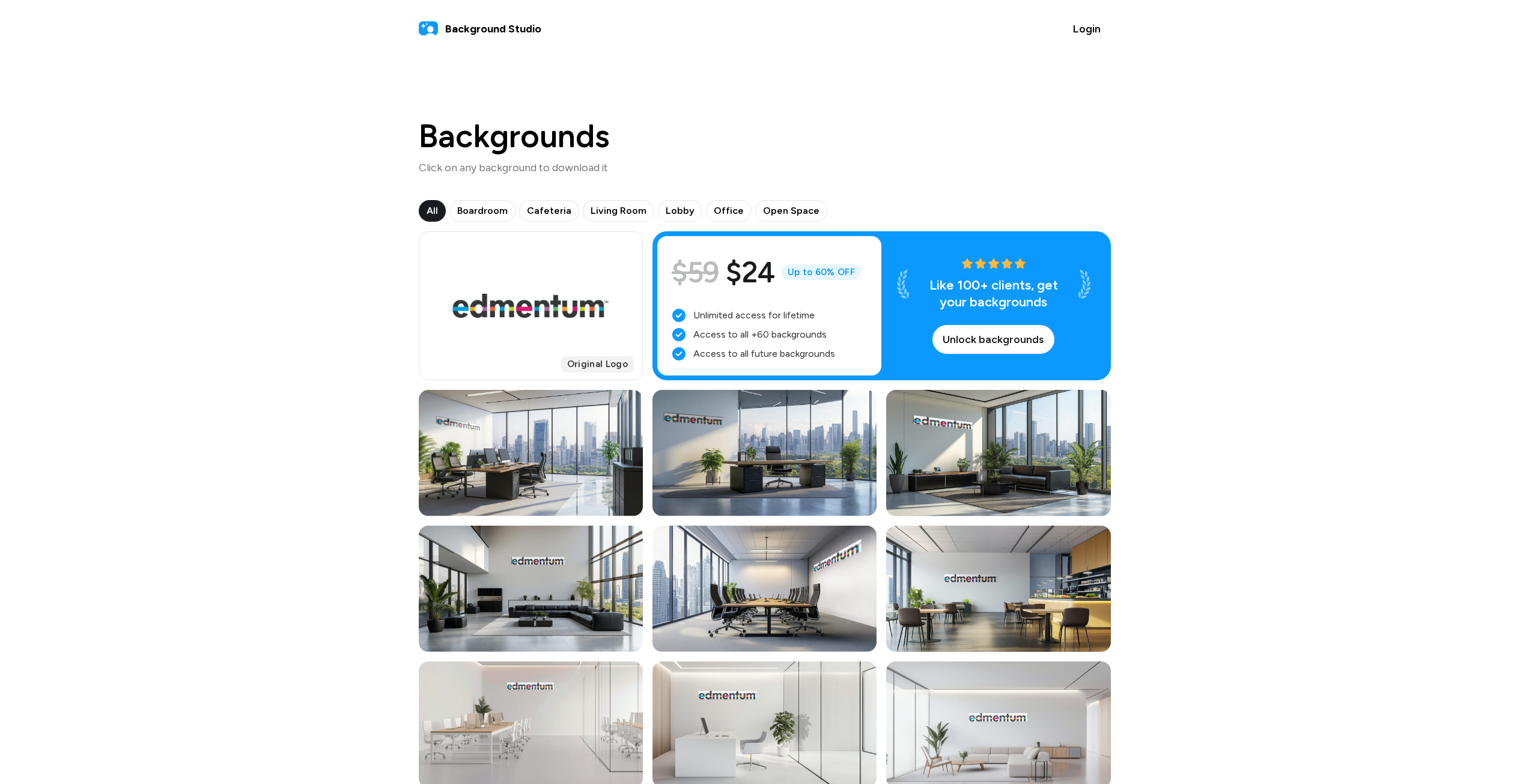
click at [493, 32] on span "Background Studio" at bounding box center [493, 29] width 96 height 16
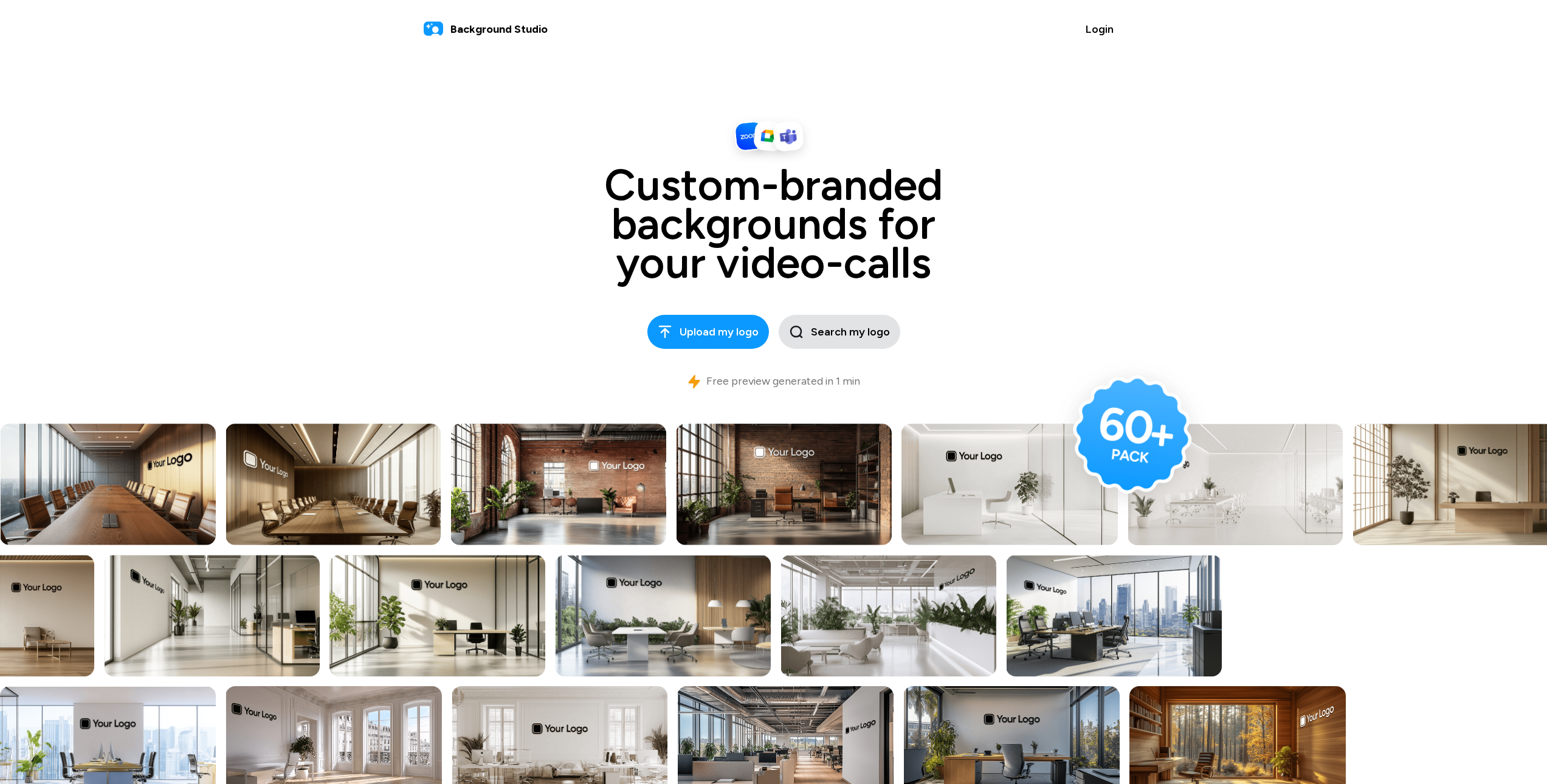
click at [840, 337] on span "Search my logo" at bounding box center [839, 332] width 101 height 16
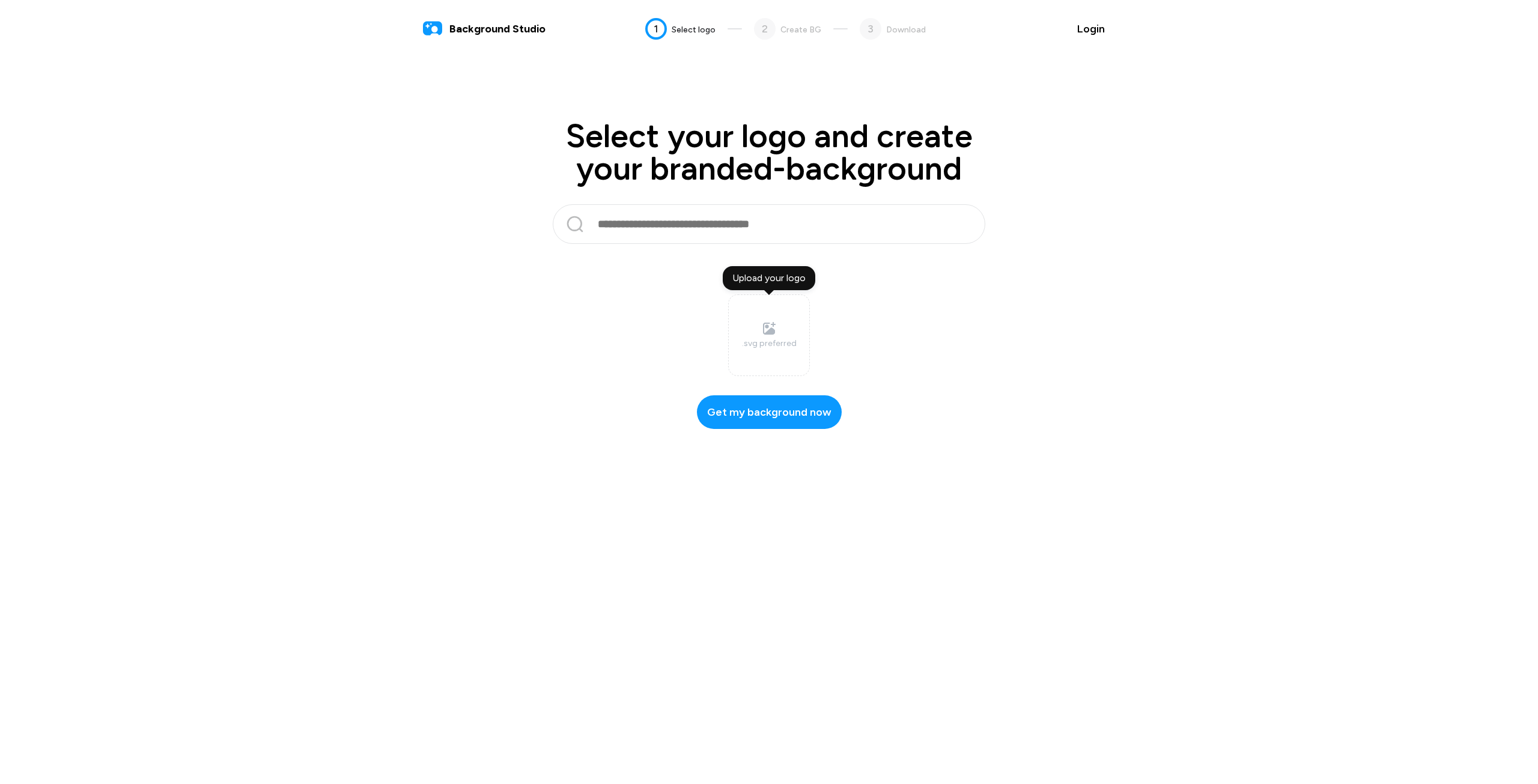
click at [669, 216] on input "text" at bounding box center [772, 224] width 351 height 29
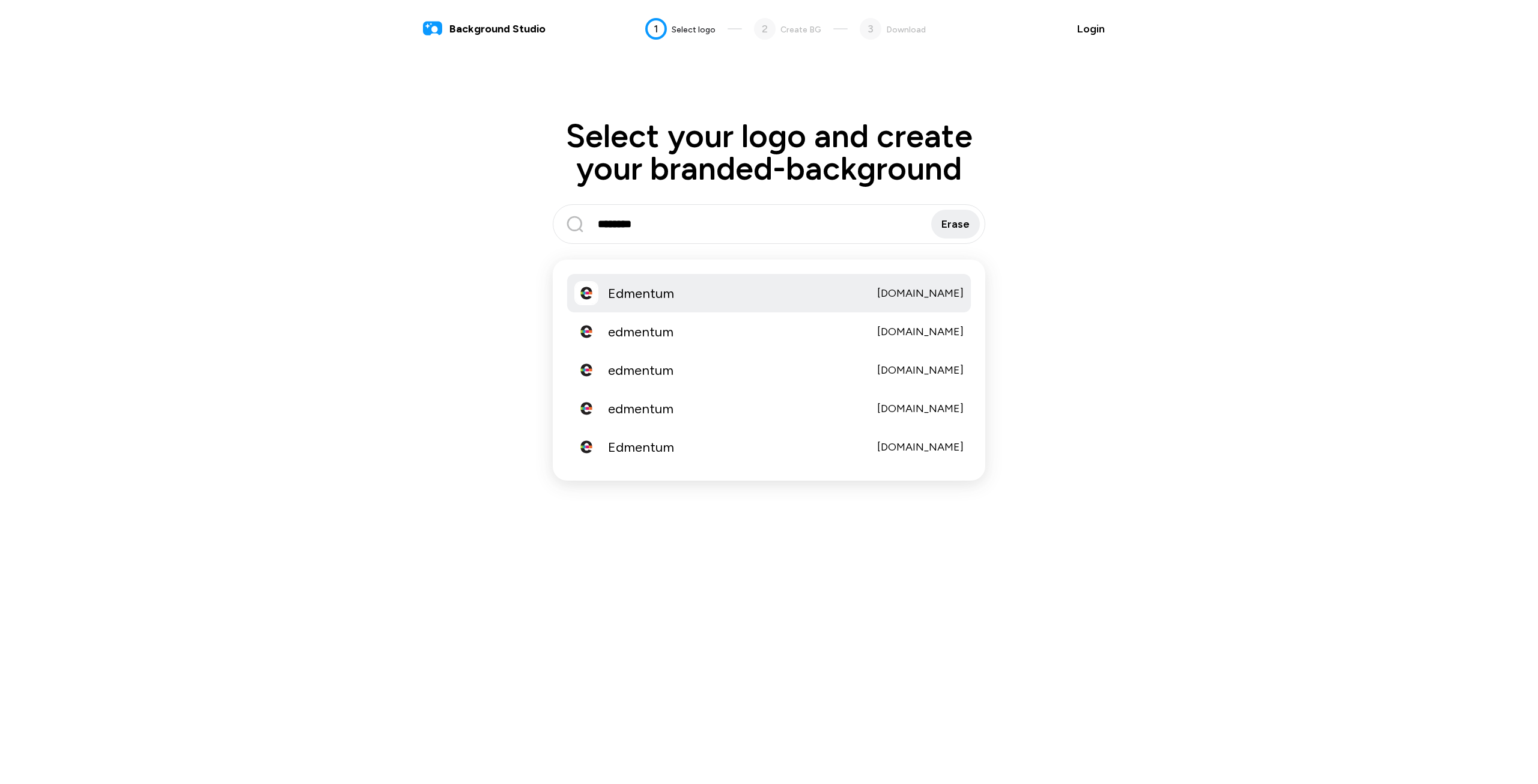
click at [750, 282] on div "Edmentum [DOMAIN_NAME]" at bounding box center [769, 293] width 403 height 39
type input "********"
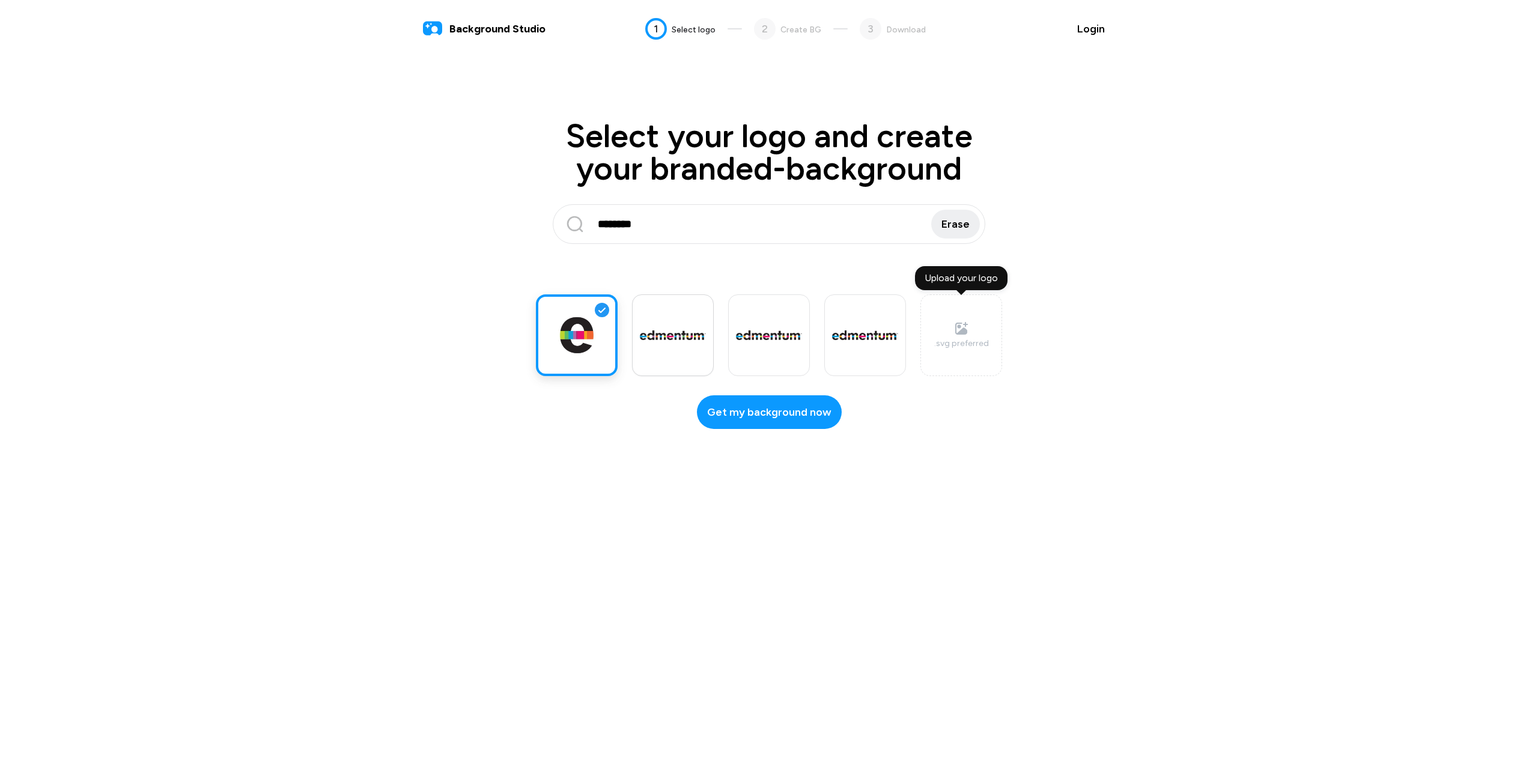
click at [657, 336] on img at bounding box center [673, 336] width 66 height 10
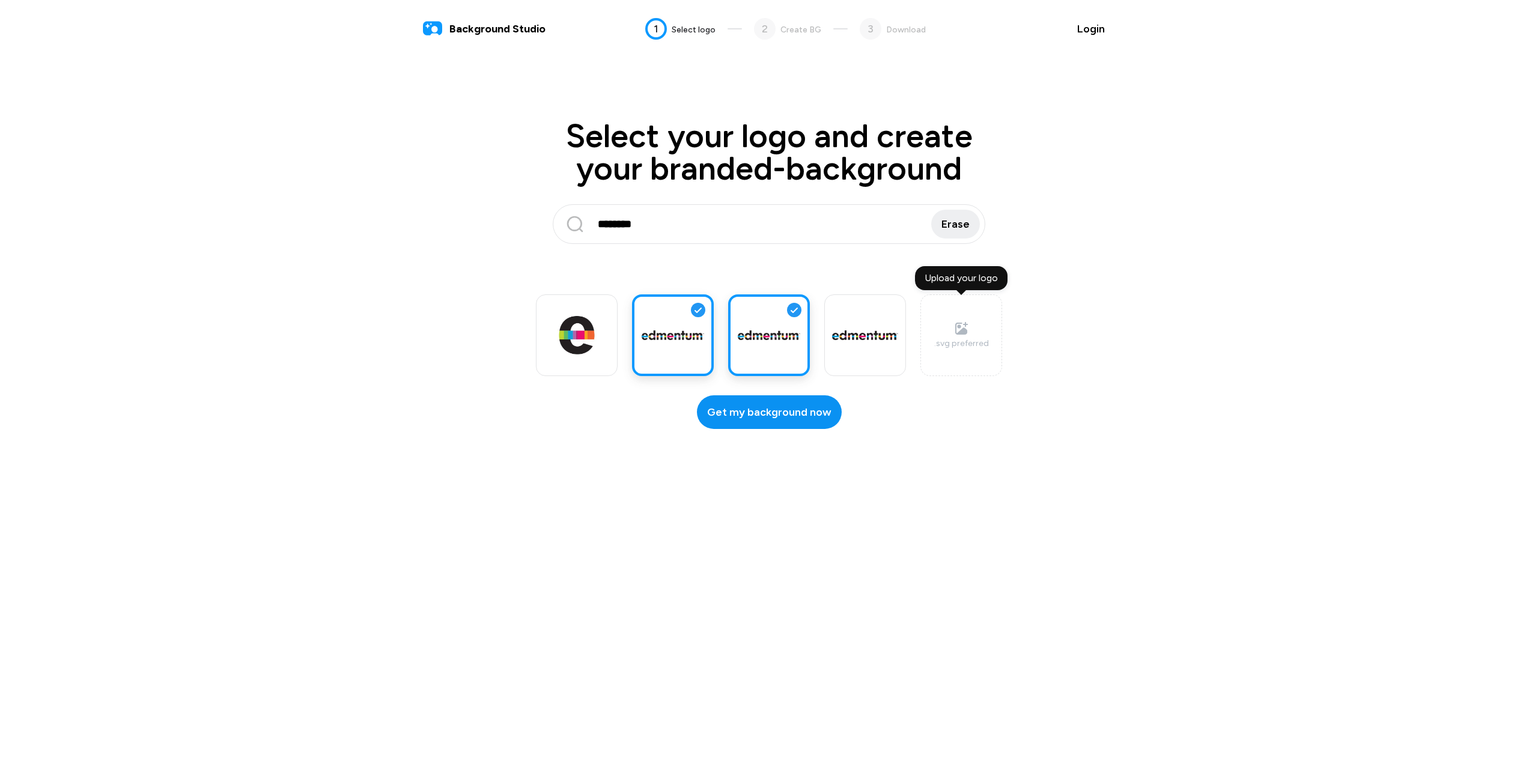
click at [770, 418] on span "Get my background now" at bounding box center [769, 412] width 124 height 16
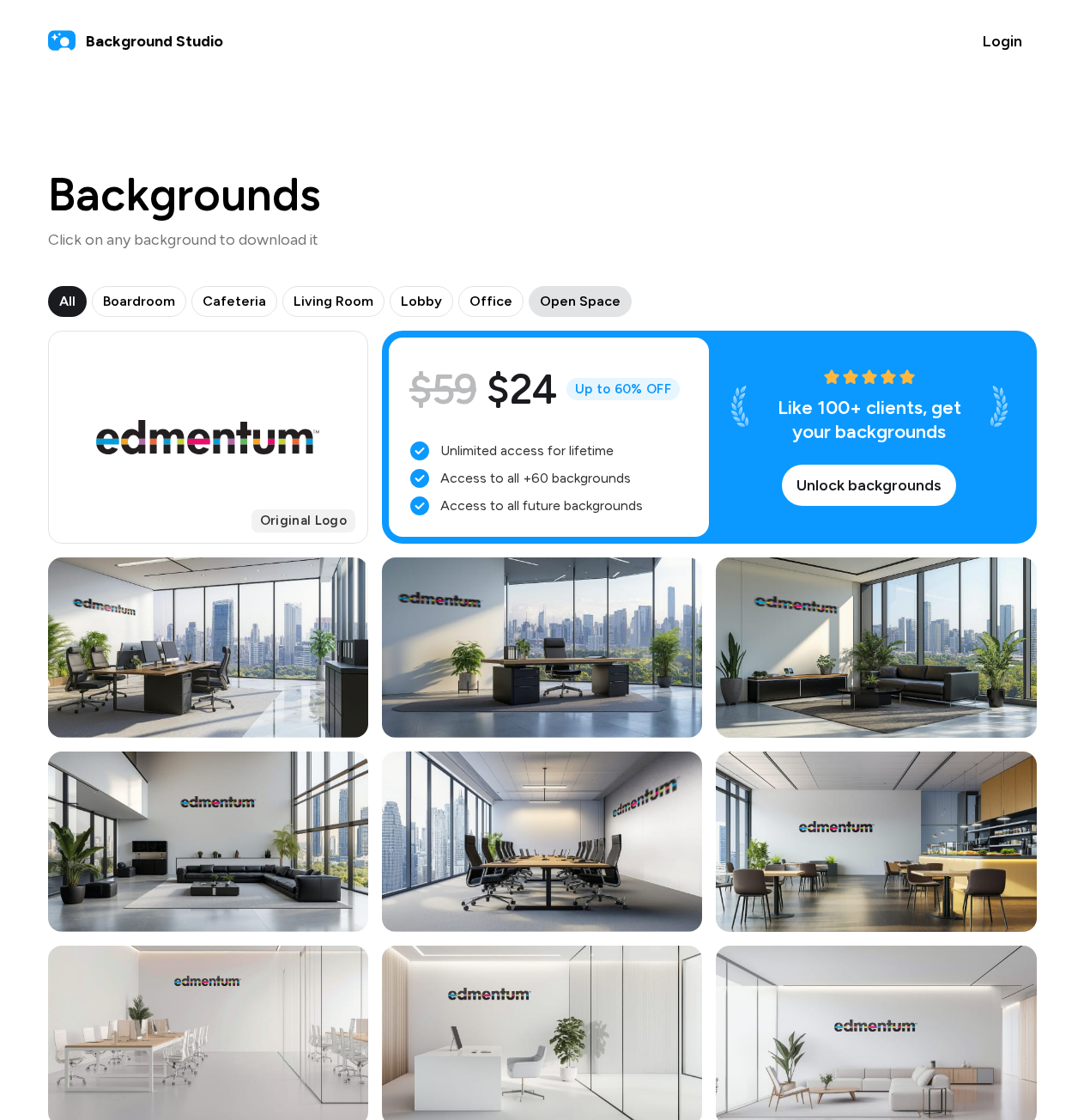
click at [585, 305] on span "Open Space" at bounding box center [580, 301] width 81 height 20
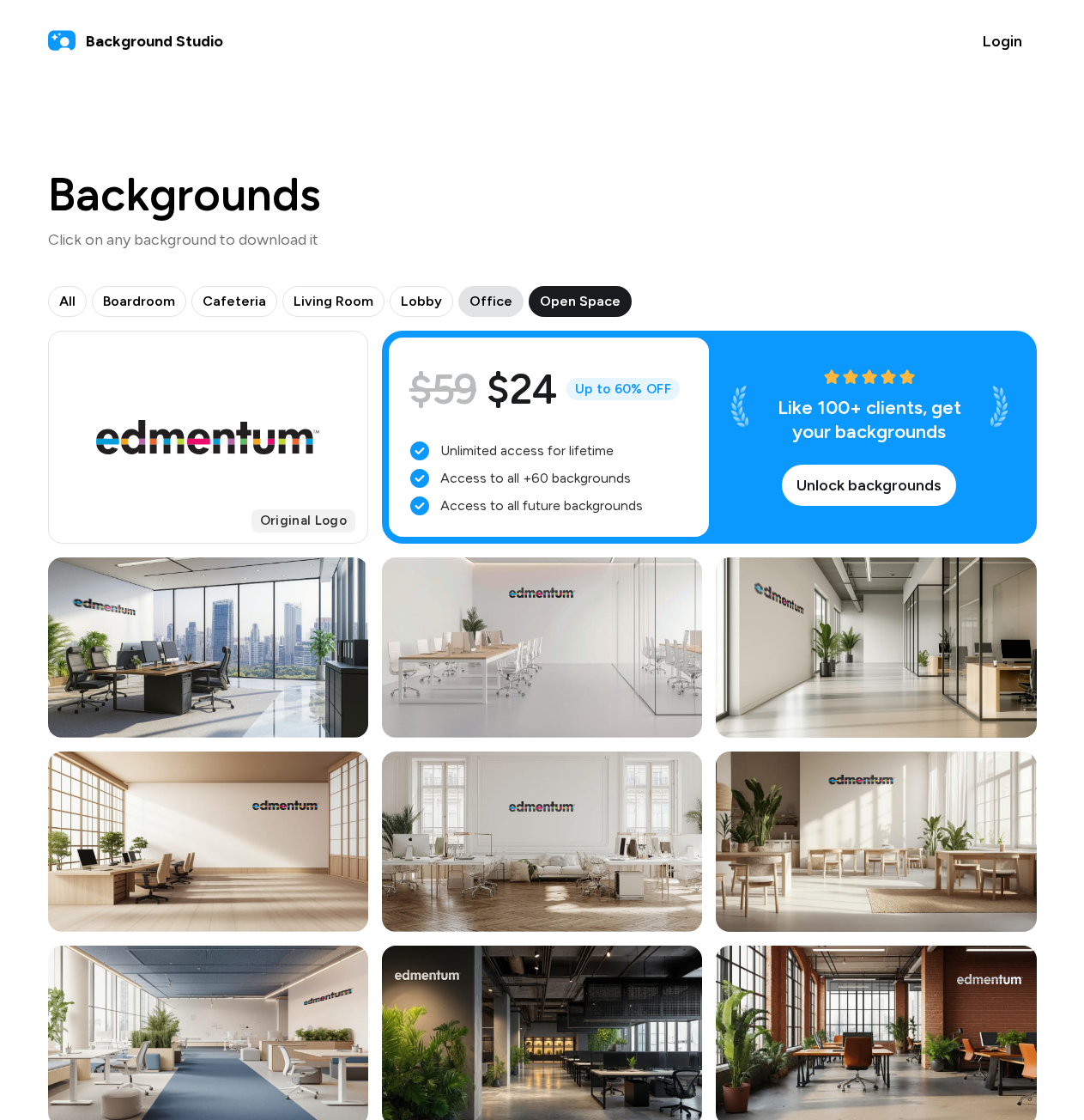
click at [459, 298] on button "Office" at bounding box center [491, 301] width 65 height 31
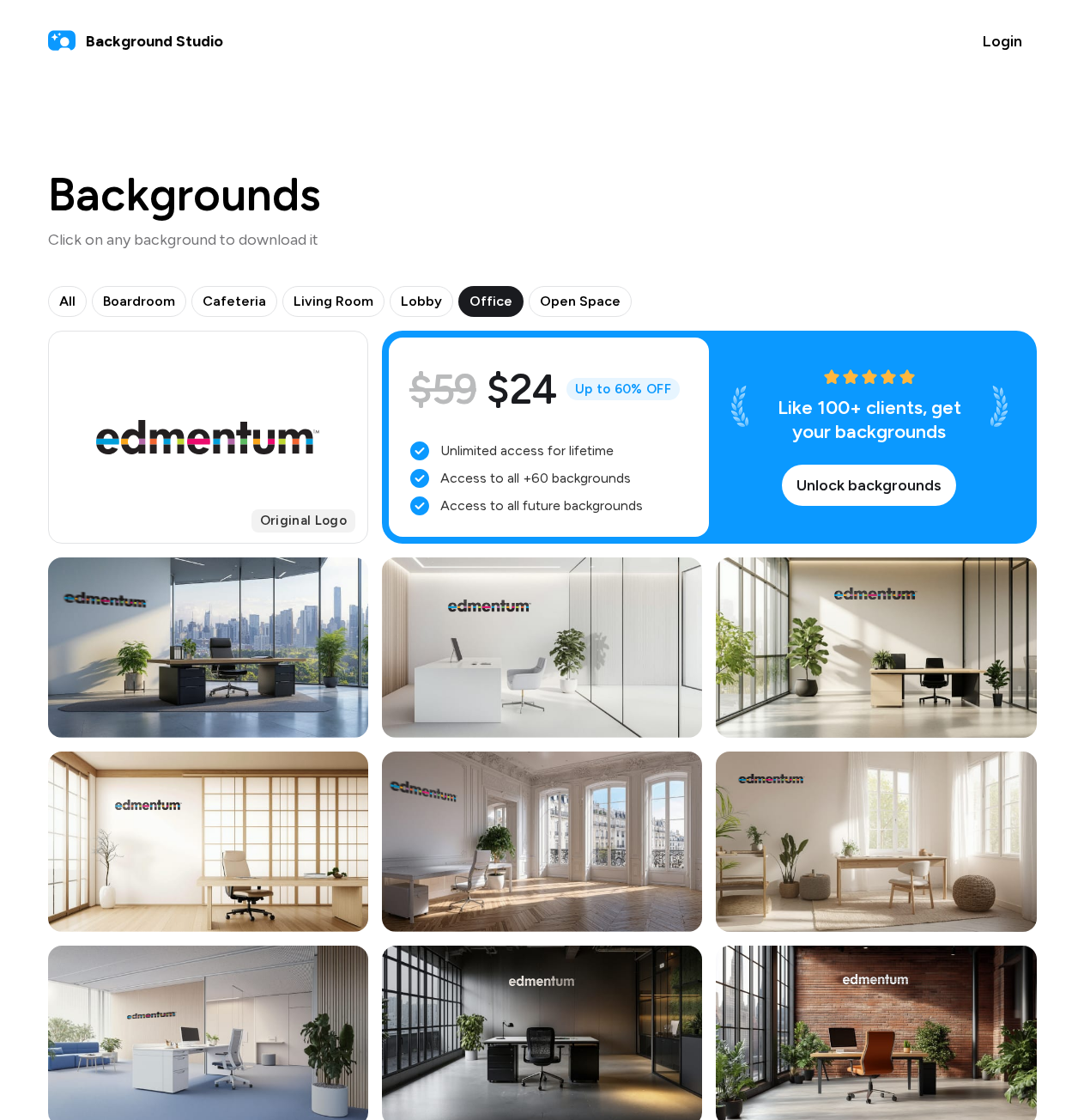
click at [374, 298] on div "All Boardroom Cafeteria Living Room Lobby Office Open Space" at bounding box center [542, 301] width 989 height 31
click at [419, 299] on span "Lobby" at bounding box center [421, 301] width 41 height 20
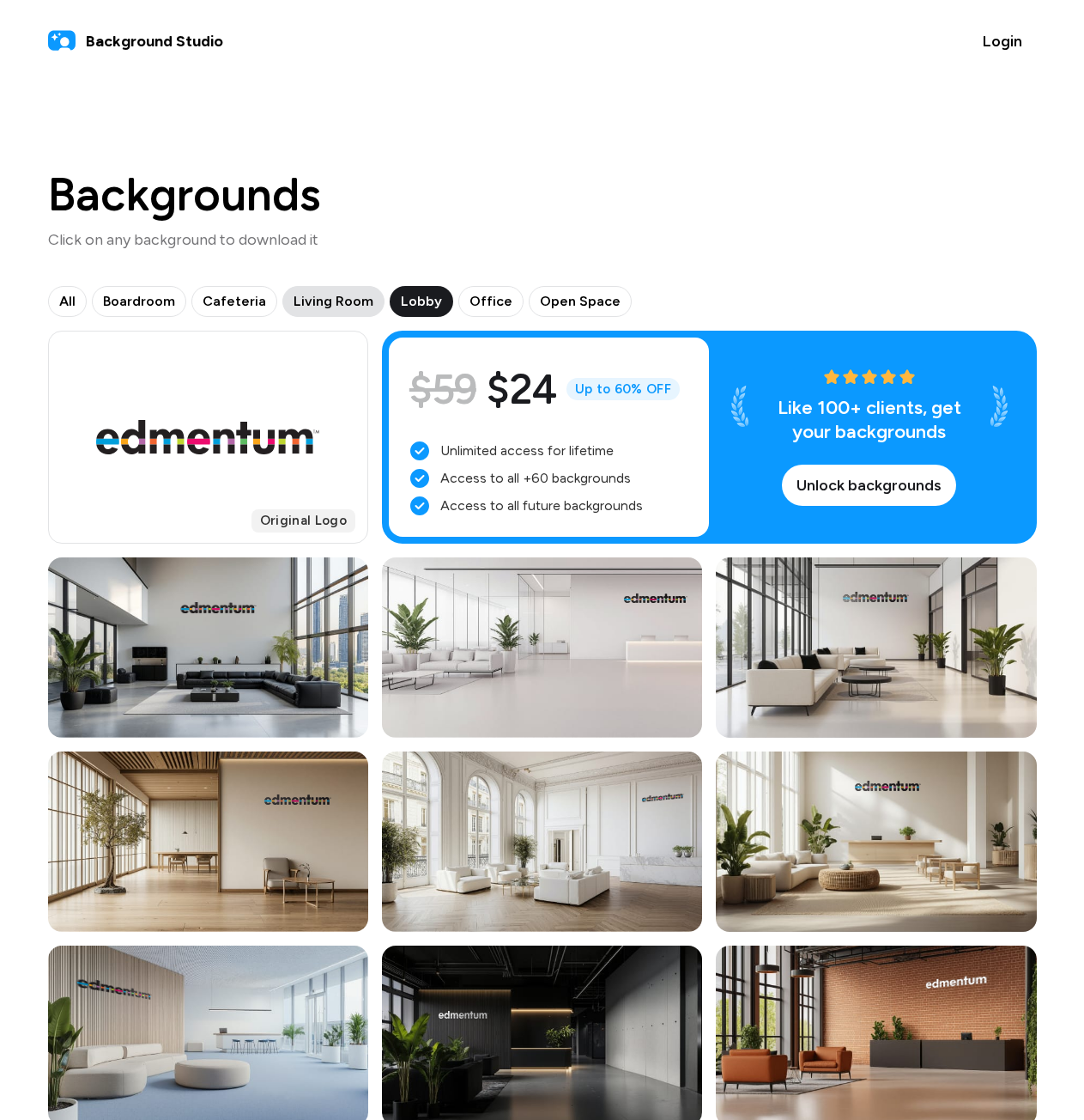
click at [323, 307] on span "Living Room" at bounding box center [333, 301] width 80 height 20
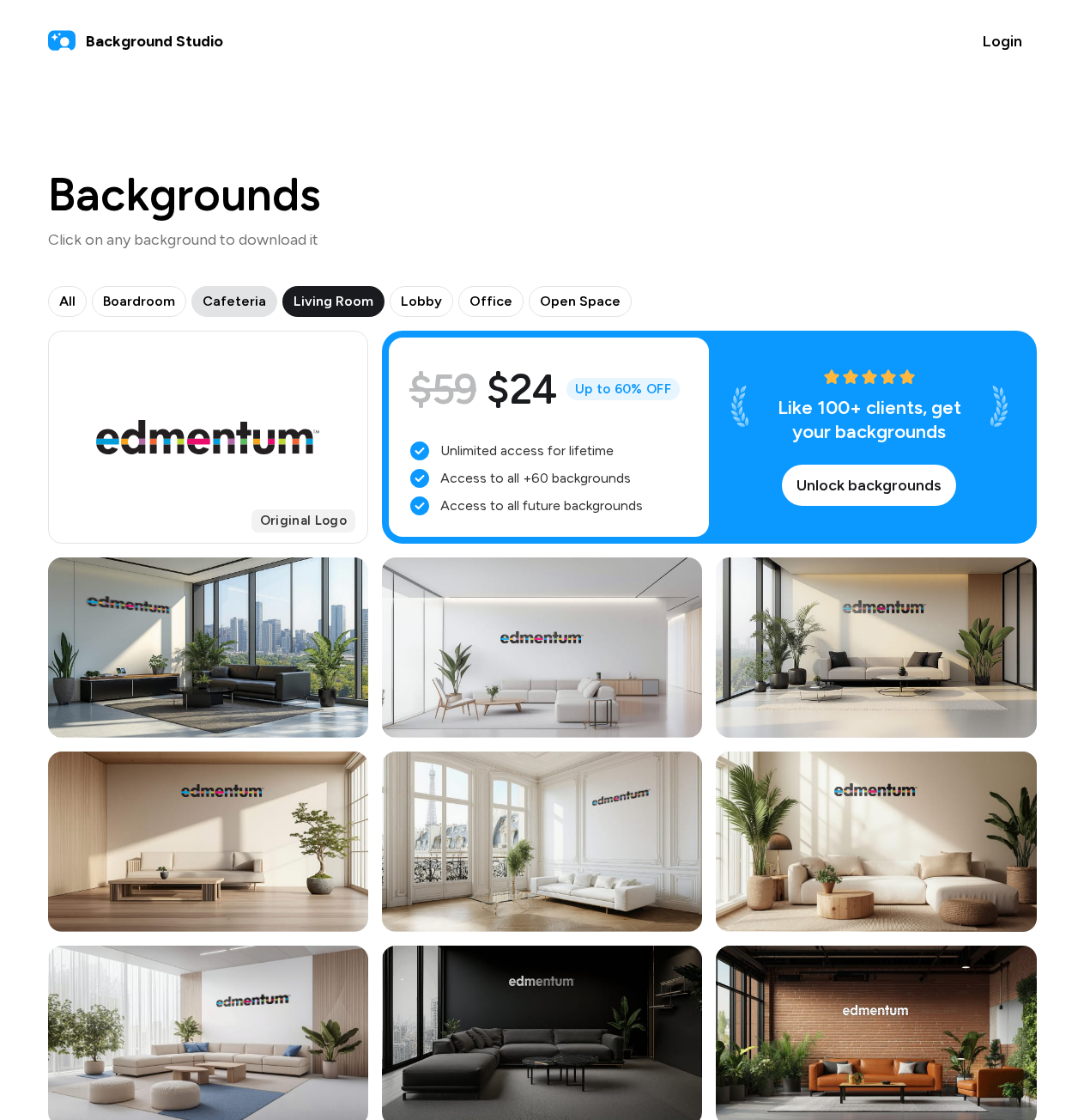
click at [224, 303] on span "Cafeteria" at bounding box center [234, 301] width 64 height 20
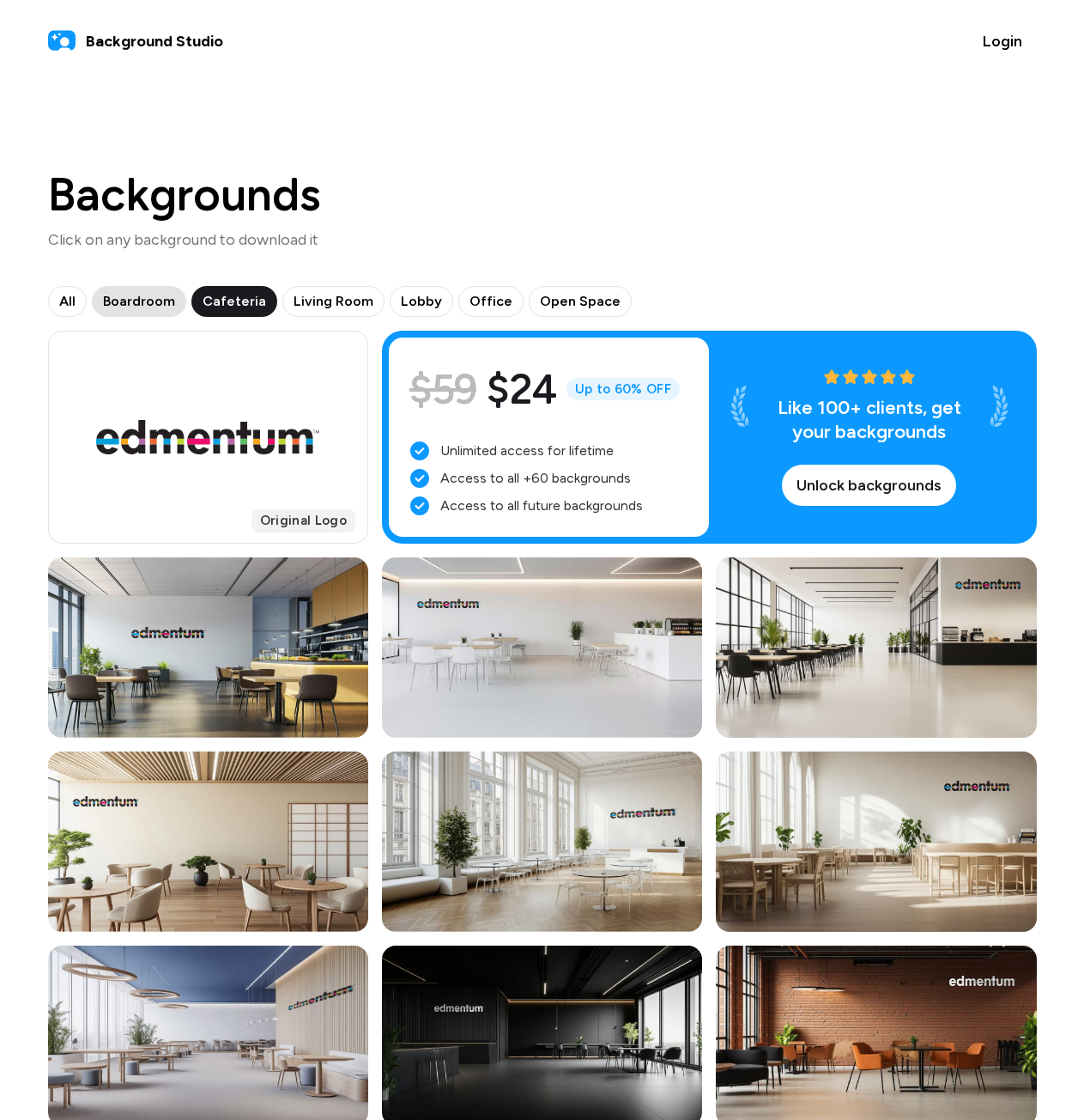
click at [157, 302] on span "Boardroom" at bounding box center [139, 301] width 72 height 20
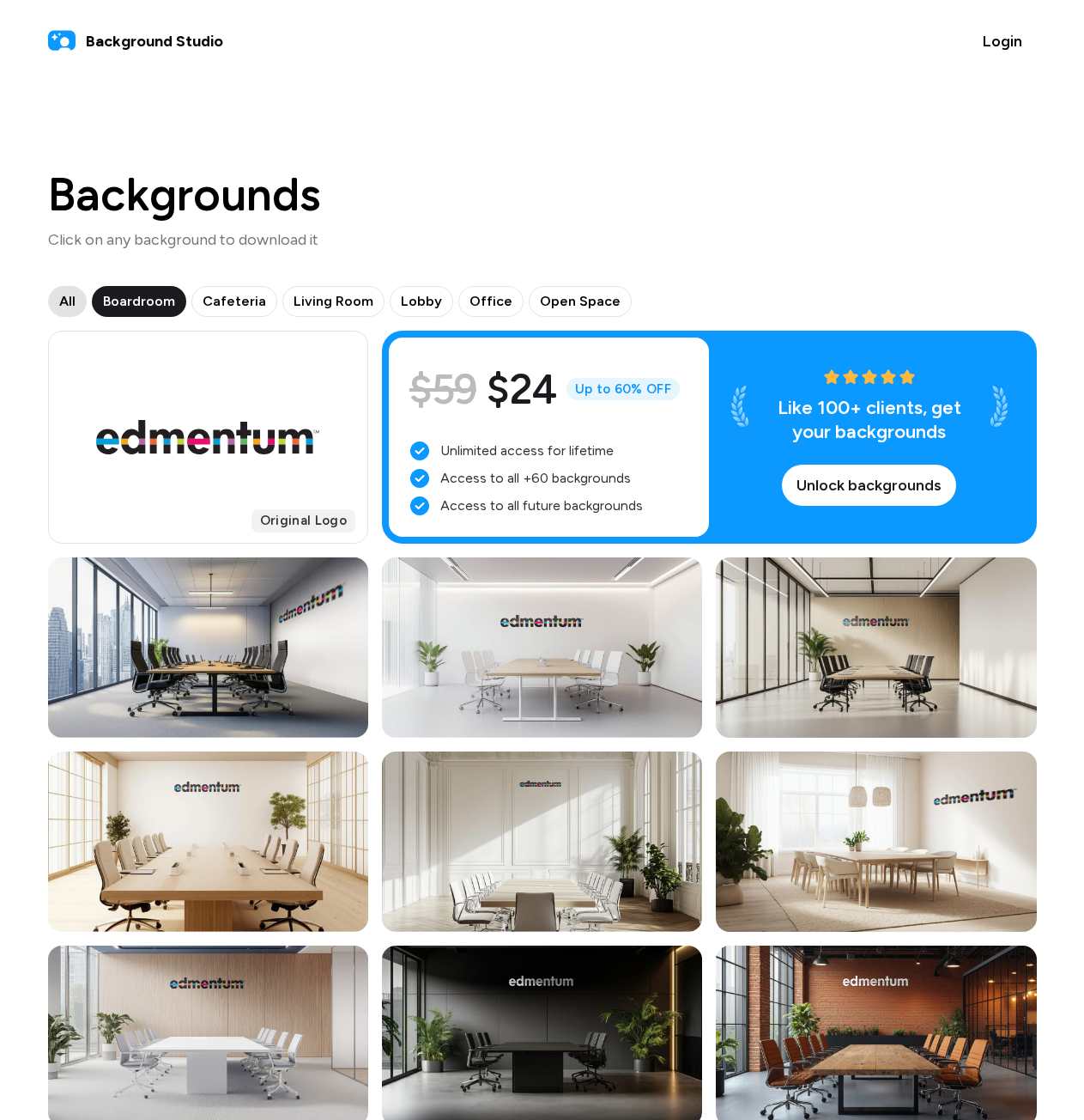
click at [75, 300] on span "All" at bounding box center [67, 301] width 17 height 20
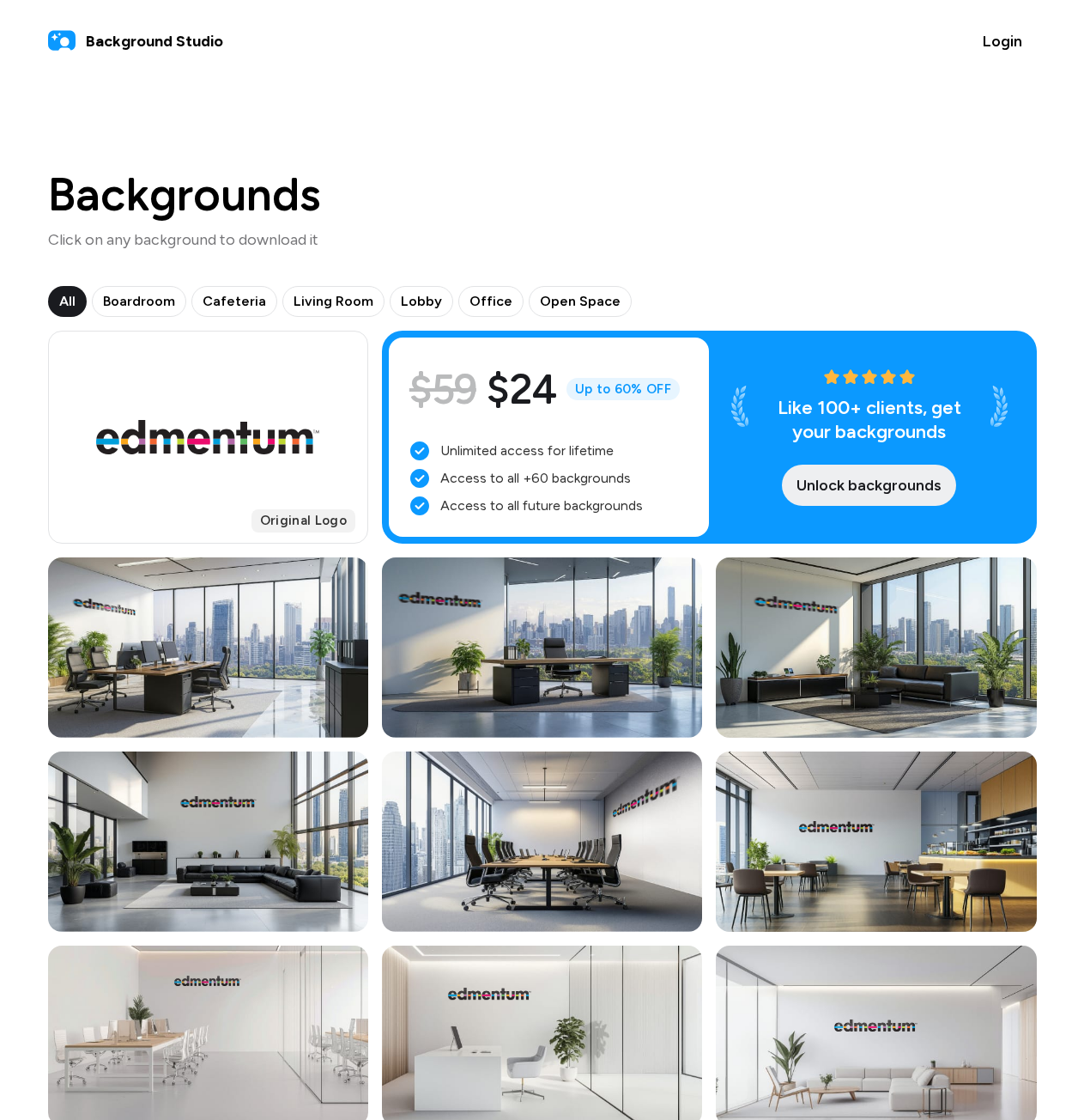
click at [841, 490] on span "Unlock backgrounds" at bounding box center [869, 485] width 146 height 23
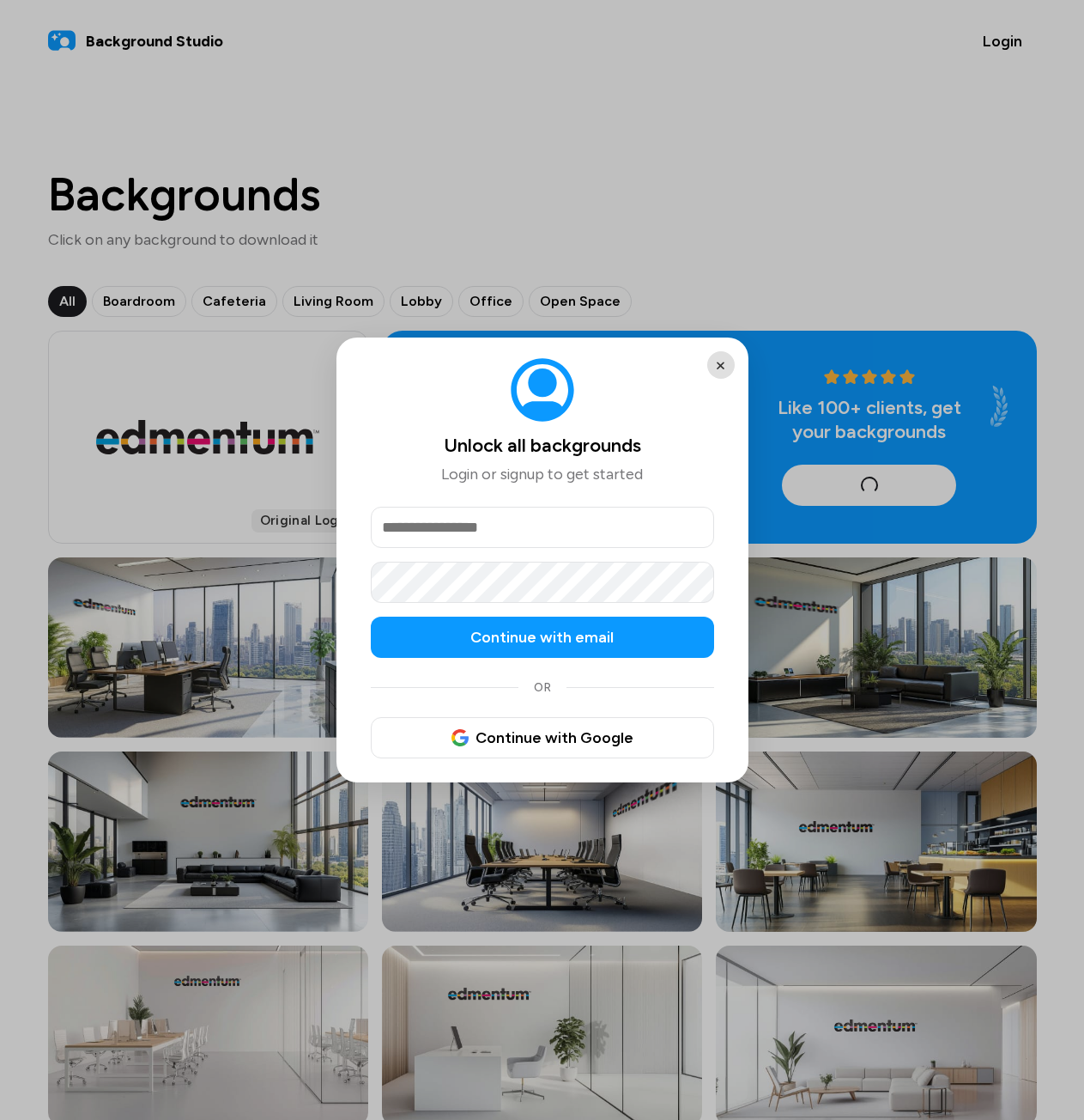
click at [719, 366] on button "×" at bounding box center [721, 365] width 28 height 28
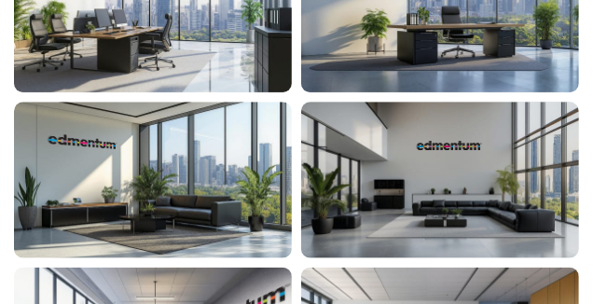
scroll to position [895, 0]
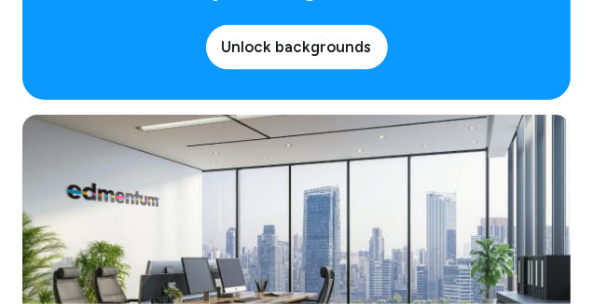
drag, startPoint x: 951, startPoint y: 0, endPoint x: 0, endPoint y: 34, distance: 951.5
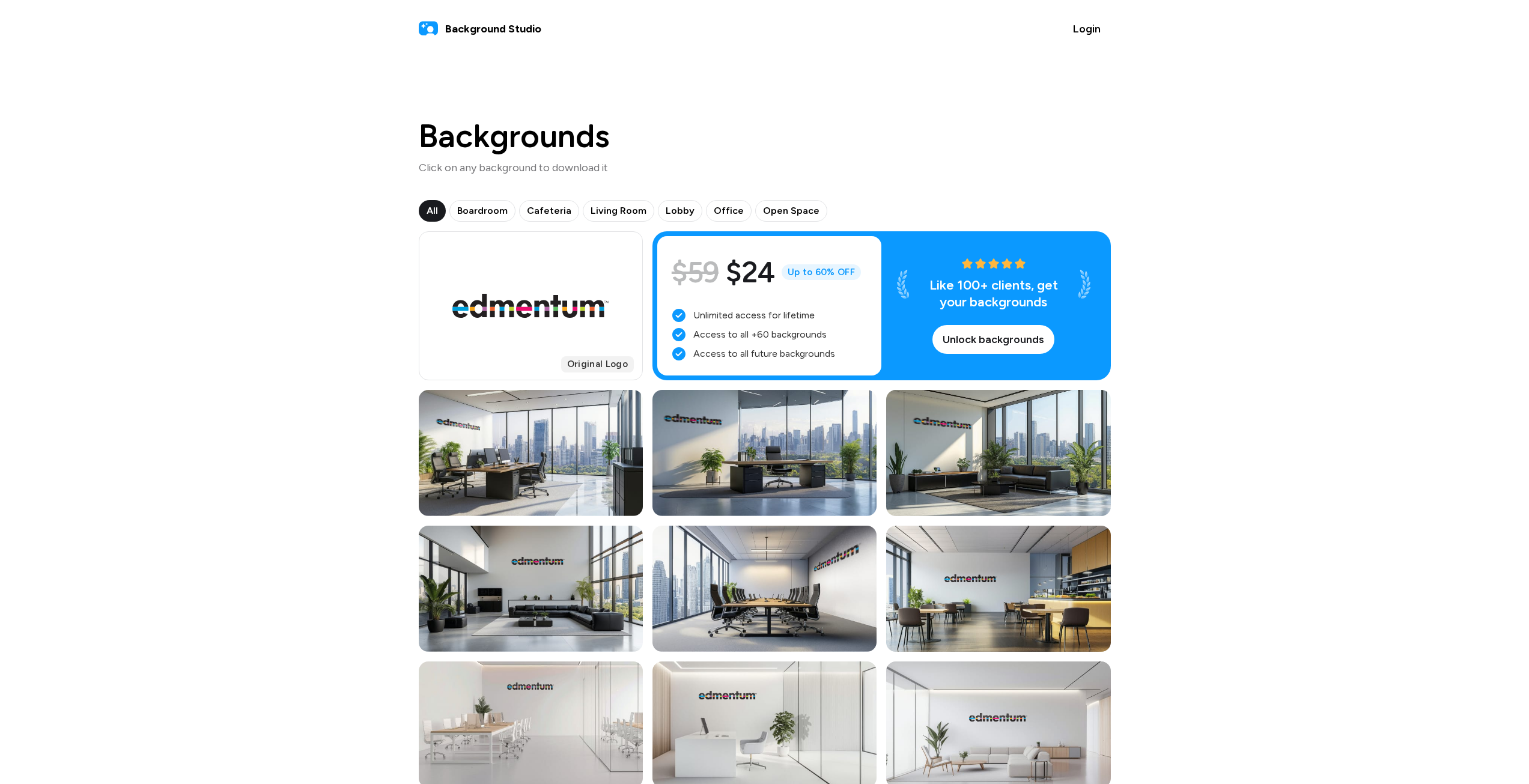
drag, startPoint x: 384, startPoint y: 0, endPoint x: 785, endPoint y: 37, distance: 402.7
click at [785, 37] on div "Background Studio Login" at bounding box center [765, 28] width 692 height 29
